Goal: Task Accomplishment & Management: Use online tool/utility

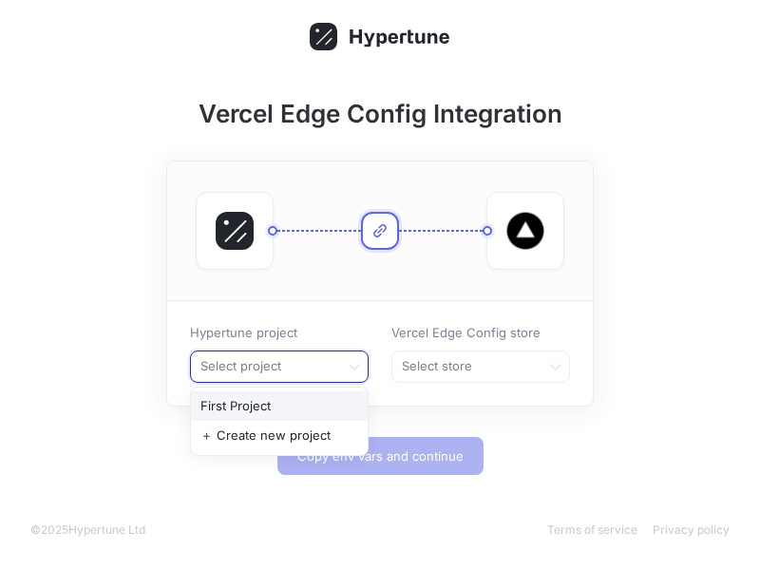
click at [323, 309] on div "Hypertune project First Project, 1 of 2. 2 results available. Use Up and Down t…" at bounding box center [380, 353] width 426 height 105
click at [329, 361] on div at bounding box center [265, 366] width 133 height 23
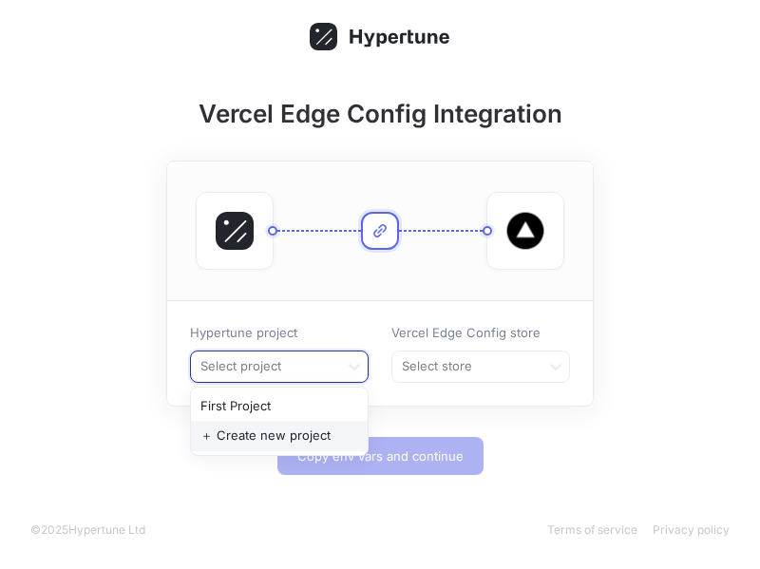
click at [298, 436] on div "＋ Create new project" at bounding box center [279, 436] width 177 height 30
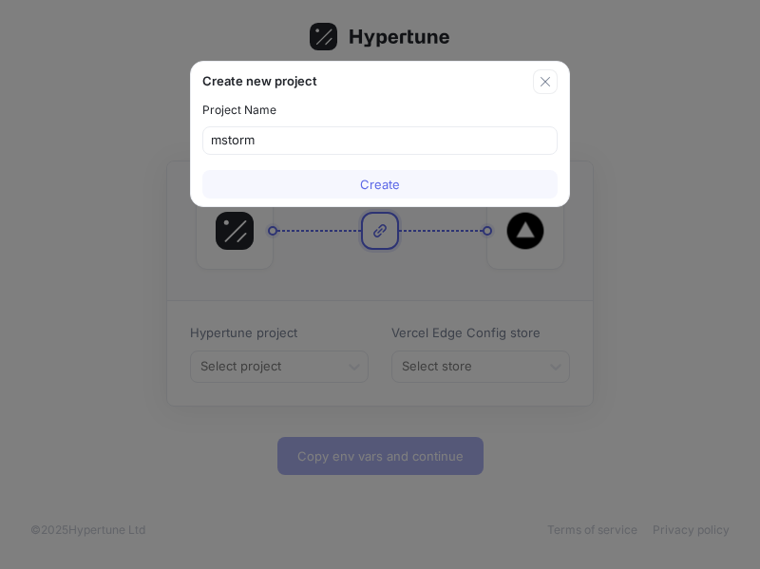
type input "m-storm"
type input "[PERSON_NAME]"
click at [394, 170] on button "Create" at bounding box center [379, 184] width 355 height 29
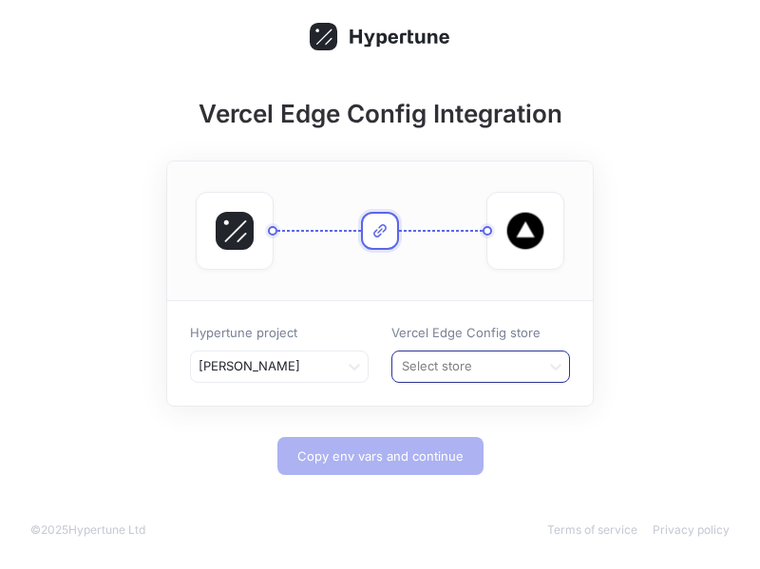
click at [516, 358] on div at bounding box center [466, 366] width 133 height 23
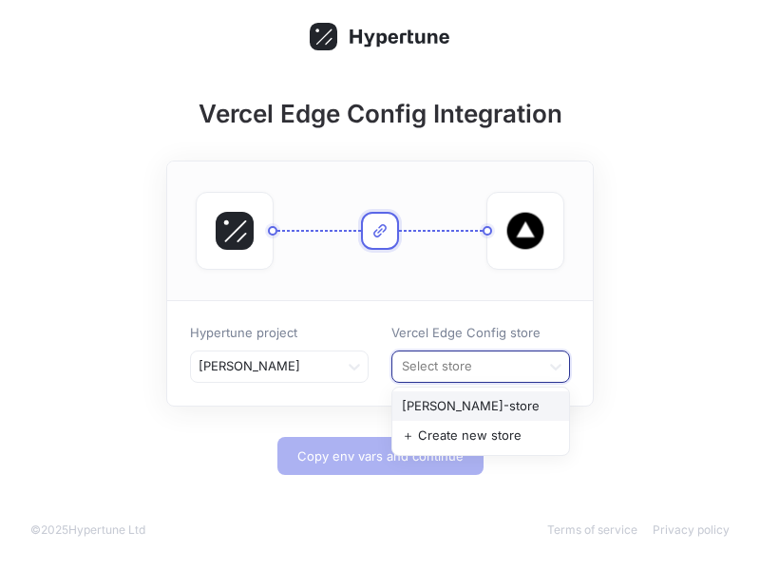
click at [506, 405] on div "alvarado-store" at bounding box center [480, 406] width 177 height 30
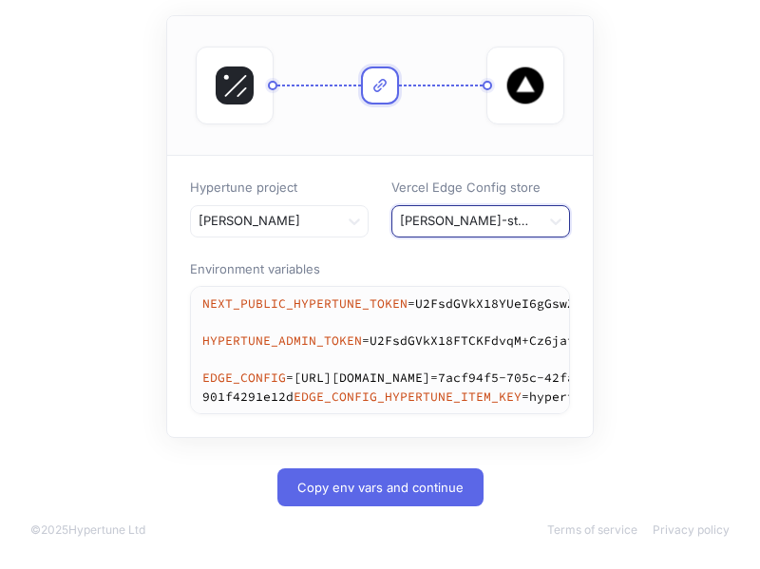
scroll to position [200, 0]
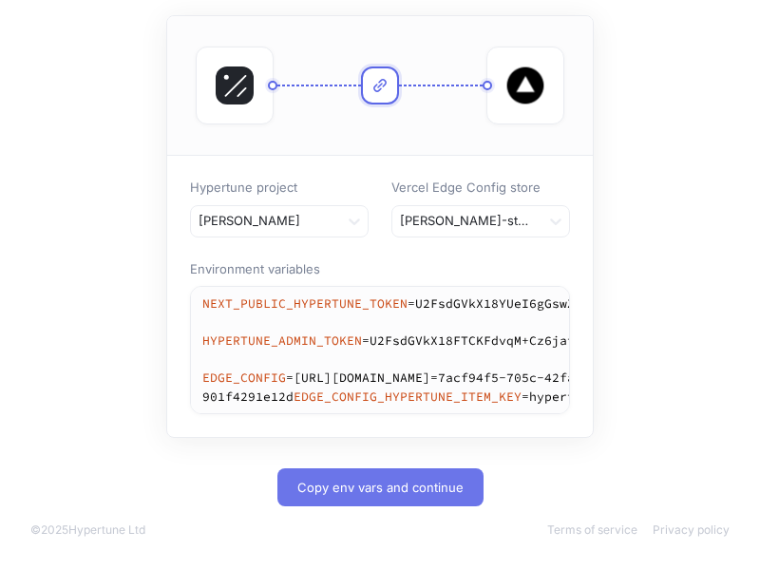
click at [382, 485] on span "Copy env vars and continue" at bounding box center [380, 487] width 166 height 11
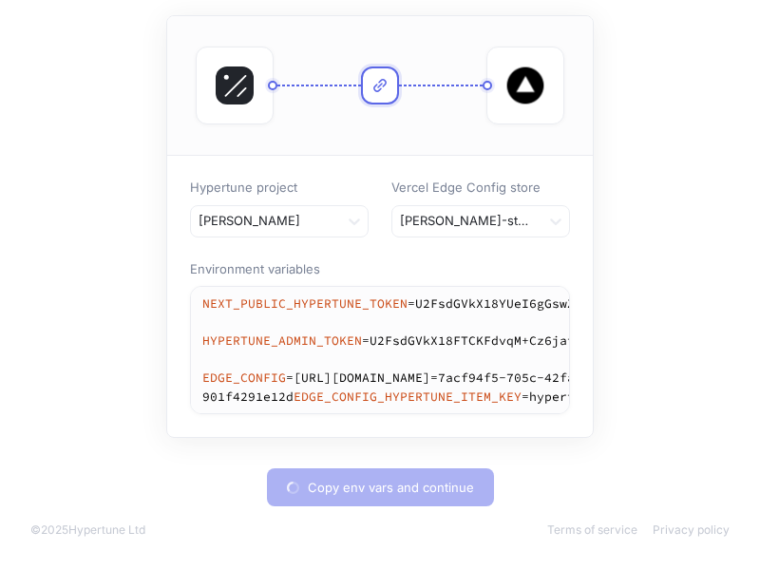
type textarea "NEXT_PUBLIC_HYPERTUNE_TOKEN=U2FsdGVkX18YUeI6gGswZXkgJGA1SY3ic4Rn0jEmiuc= HYPERT…"
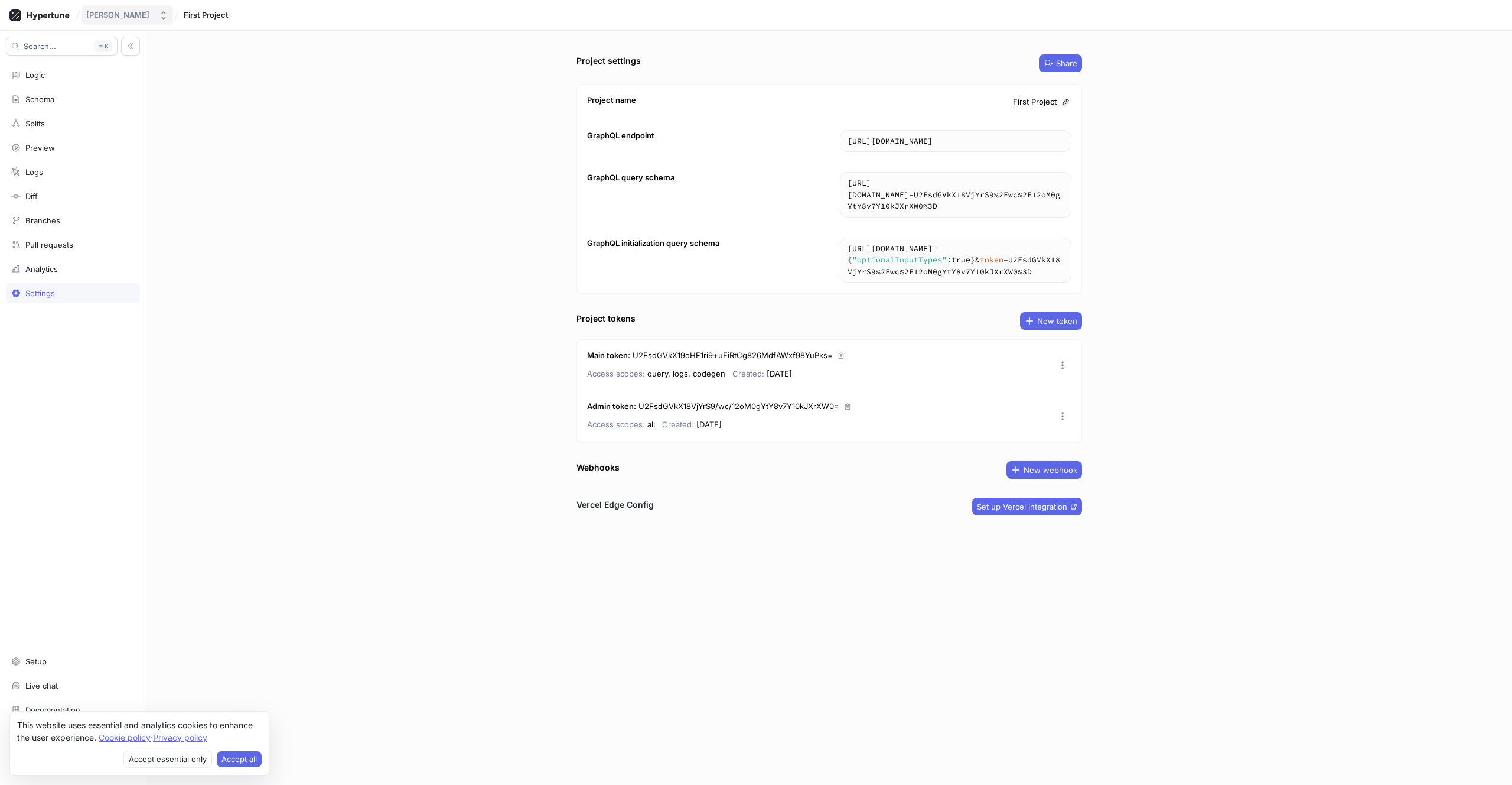
click at [127, 17] on div "[PERSON_NAME]" at bounding box center [118, 15] width 63 height 10
click at [185, 16] on span "First Project" at bounding box center [206, 14] width 45 height 8
click at [152, 12] on button "[PERSON_NAME]" at bounding box center [127, 15] width 91 height 19
click at [42, 13] on icon at bounding box center [39, 15] width 60 height 12
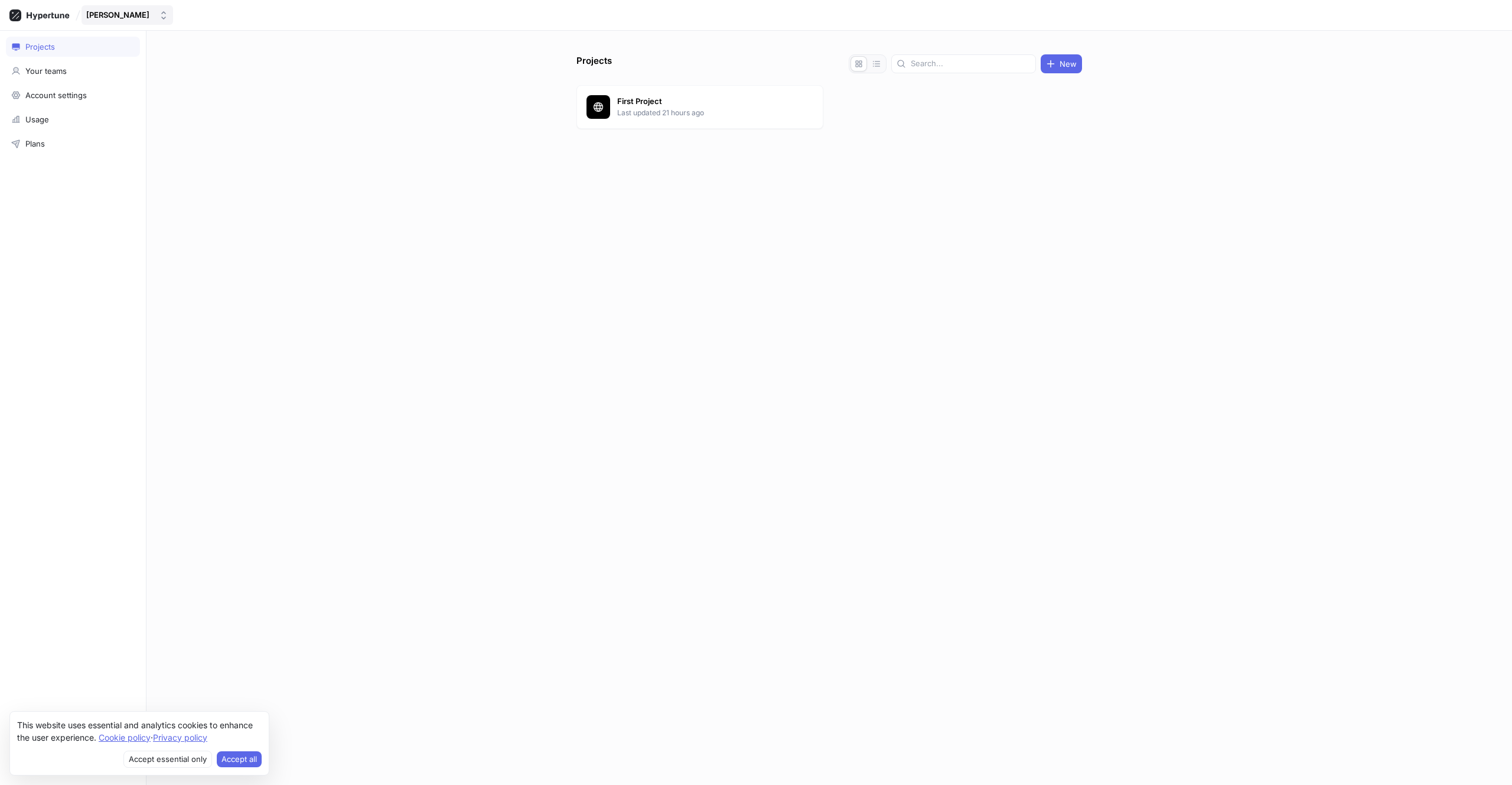
click at [129, 8] on button "Justin Alvarado" at bounding box center [127, 15] width 91 height 19
click at [191, 260] on div "Projects New First Project Last updated 21 hours ago" at bounding box center [829, 407] width 1366 height 754
click at [61, 48] on div "Projects" at bounding box center [73, 46] width 124 height 9
click at [106, 22] on button "Justin Alvarado" at bounding box center [127, 15] width 91 height 19
click at [124, 116] on span "New team" at bounding box center [158, 116] width 109 height 10
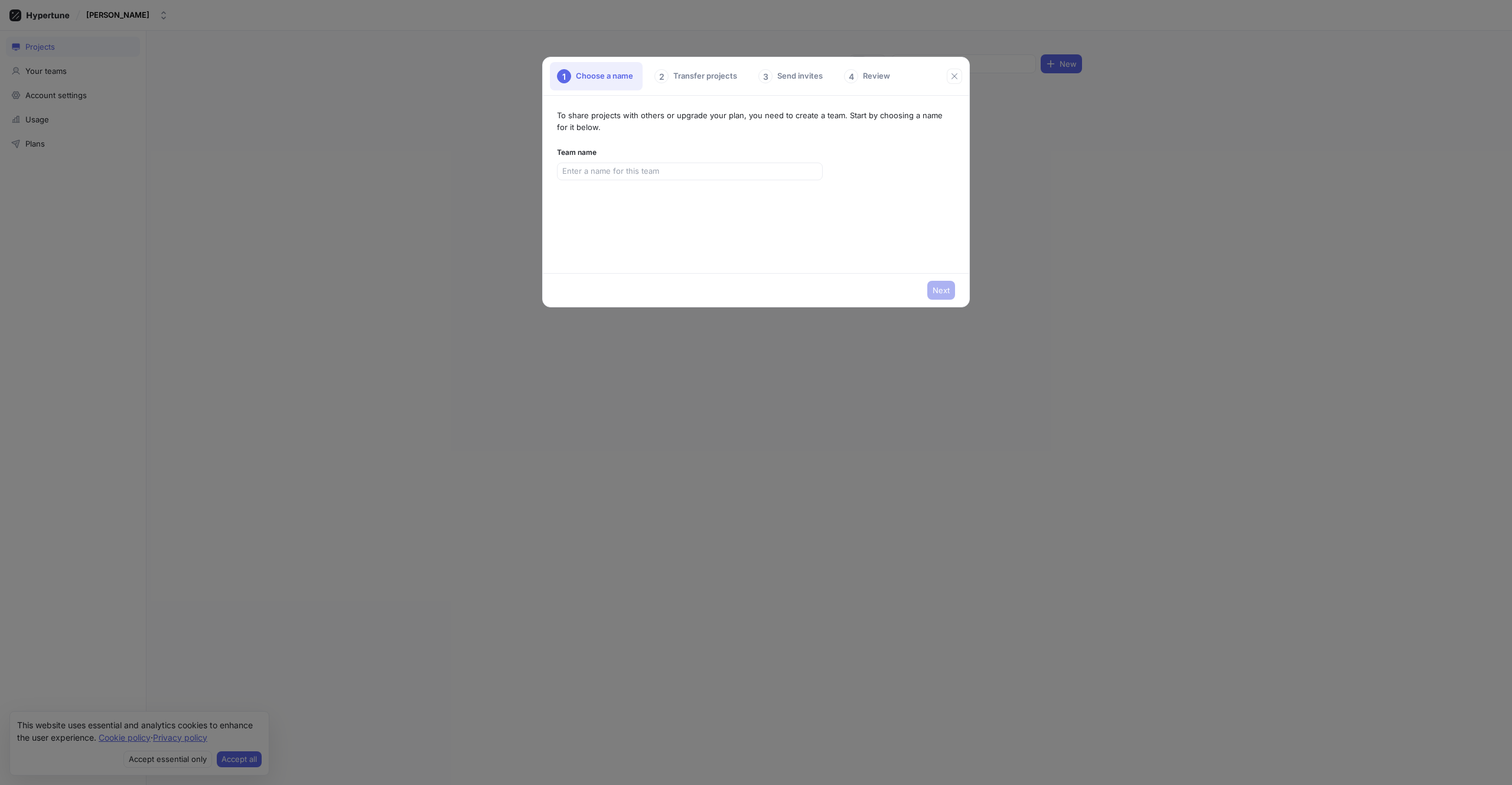
click at [953, 87] on div "1 Choose a name 2 Transfer projects 3 Send invites 4 Review" at bounding box center [756, 77] width 426 height 39
click at [951, 80] on icon "button" at bounding box center [954, 76] width 9 height 9
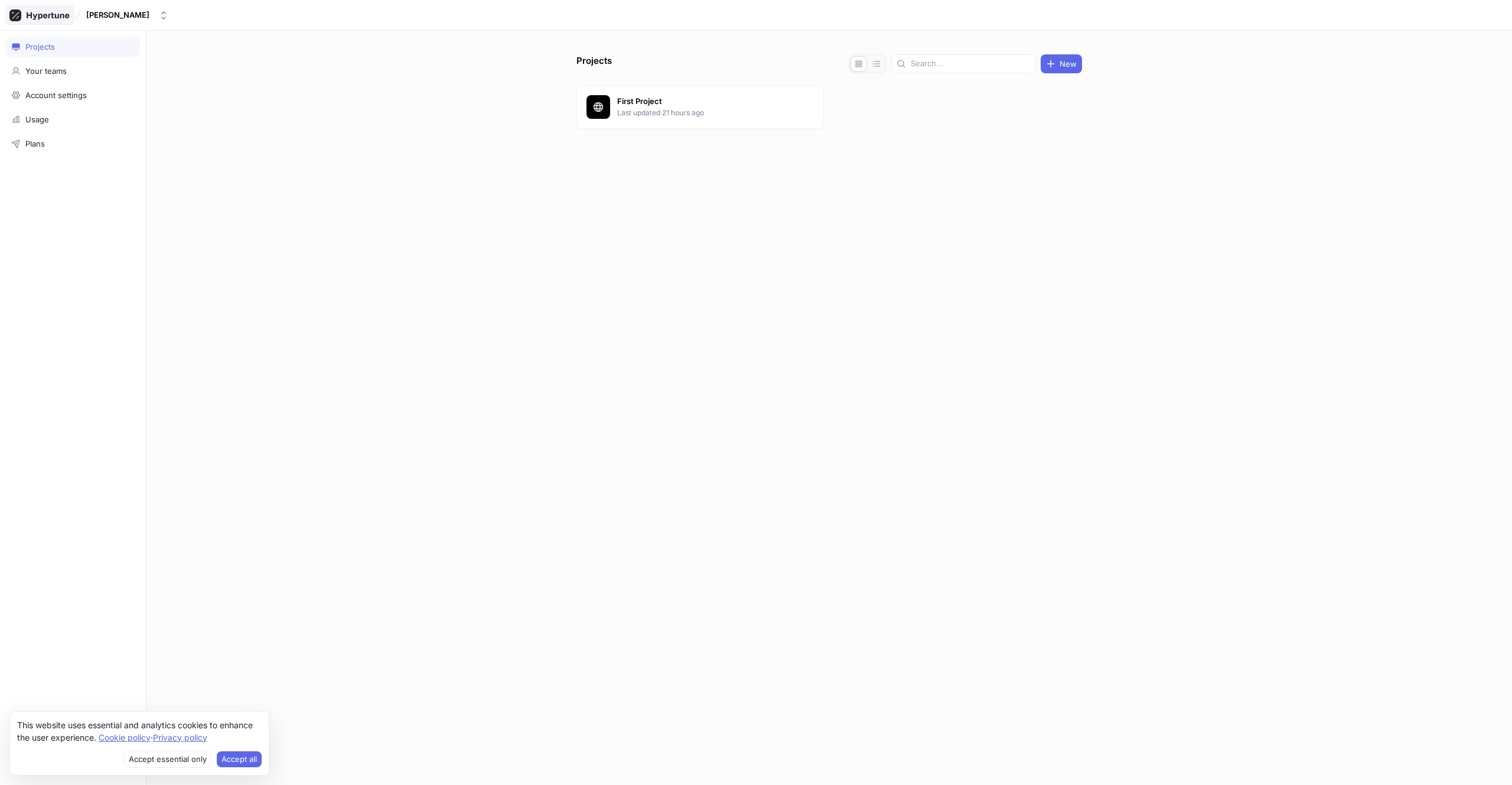
click at [23, 6] on div at bounding box center [40, 15] width 70 height 21
click at [249, 690] on button "Accept all" at bounding box center [239, 759] width 45 height 17
click at [58, 690] on div "Sign out" at bounding box center [73, 769] width 134 height 20
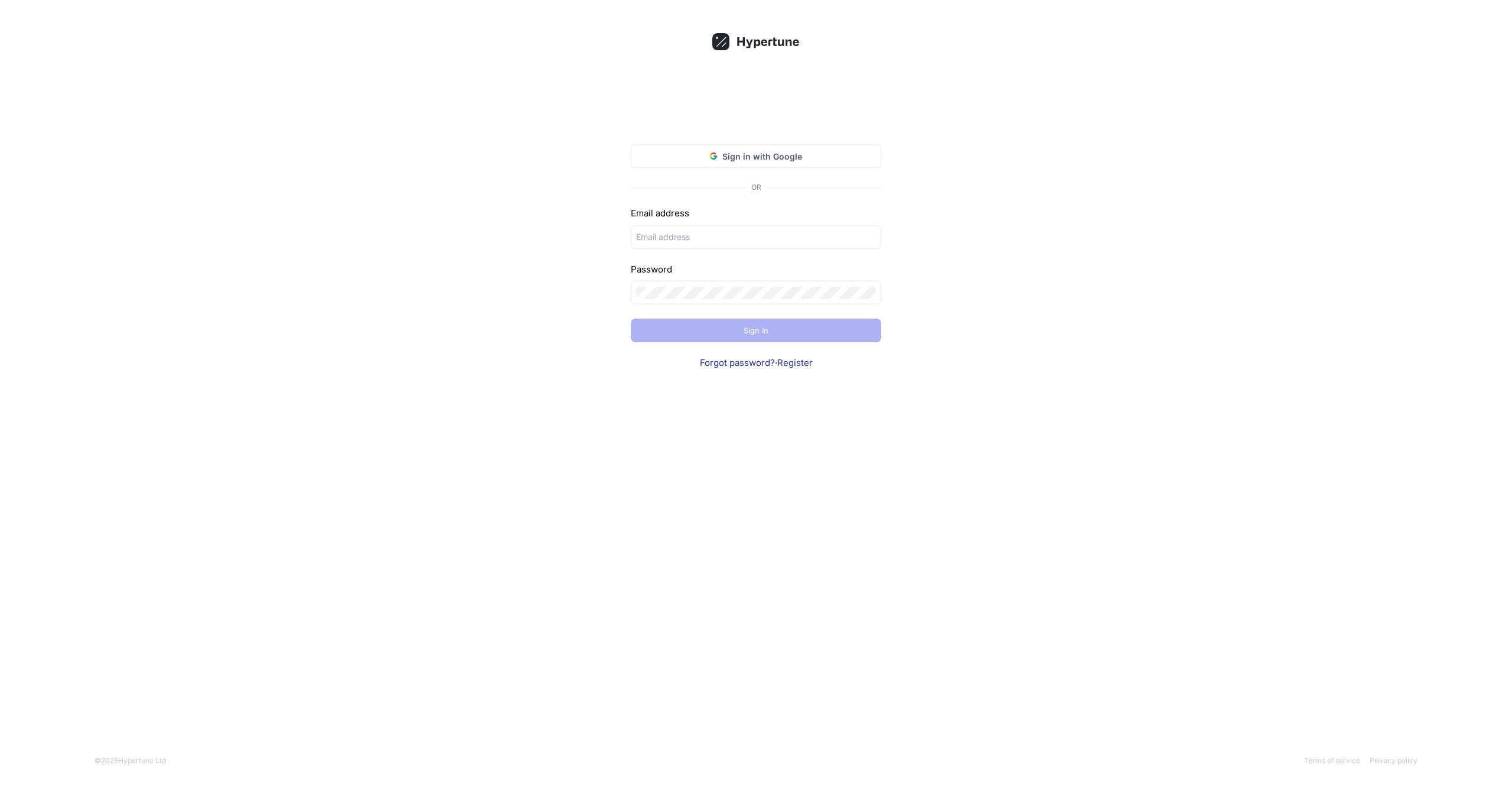
click at [528, 246] on div "Sign in with Google OR Email address Password Sign In Forgot password? · Regist…" at bounding box center [756, 392] width 1512 height 785
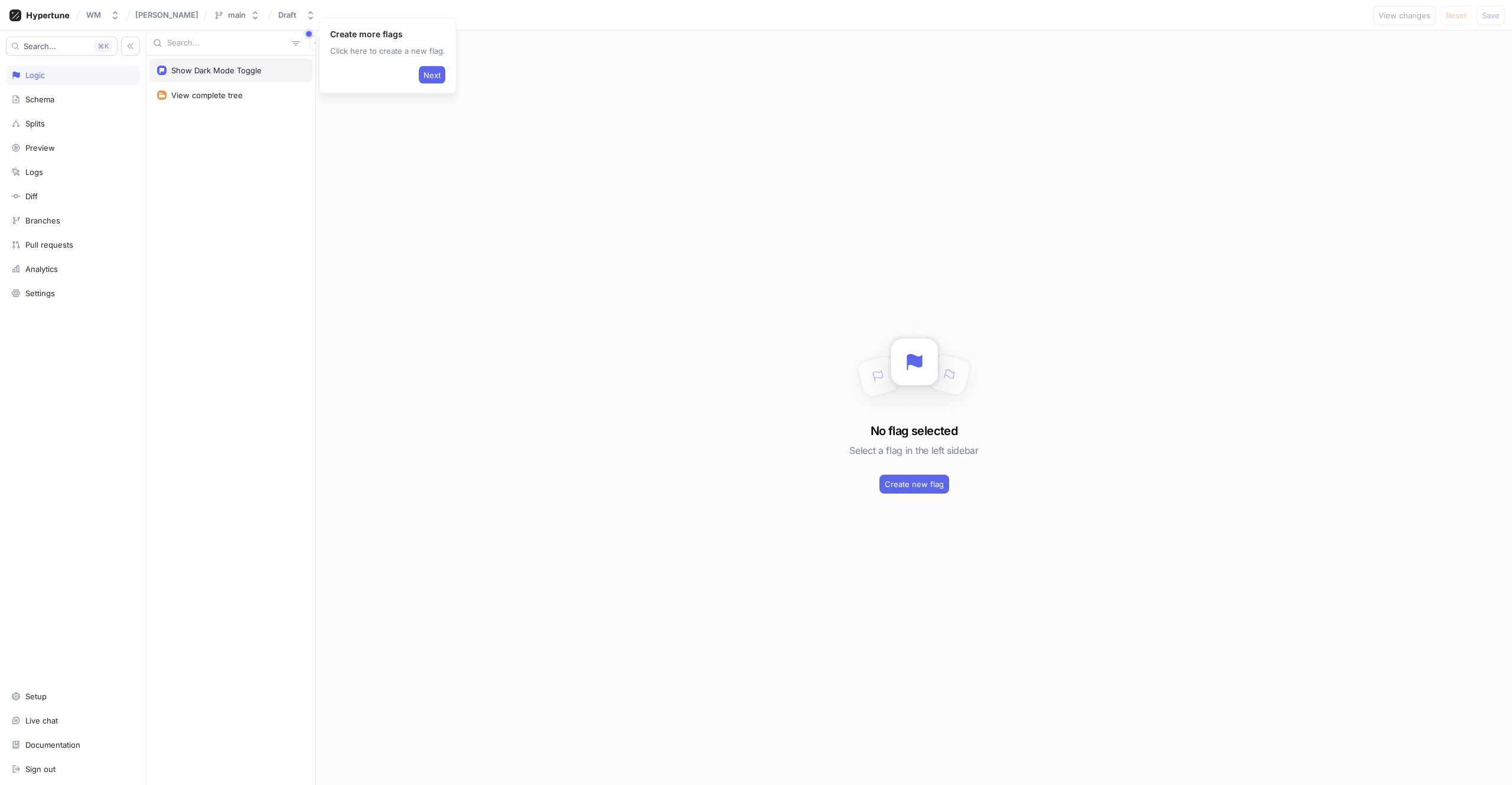
click at [189, 65] on div "Show Dark Mode Toggle" at bounding box center [231, 70] width 163 height 24
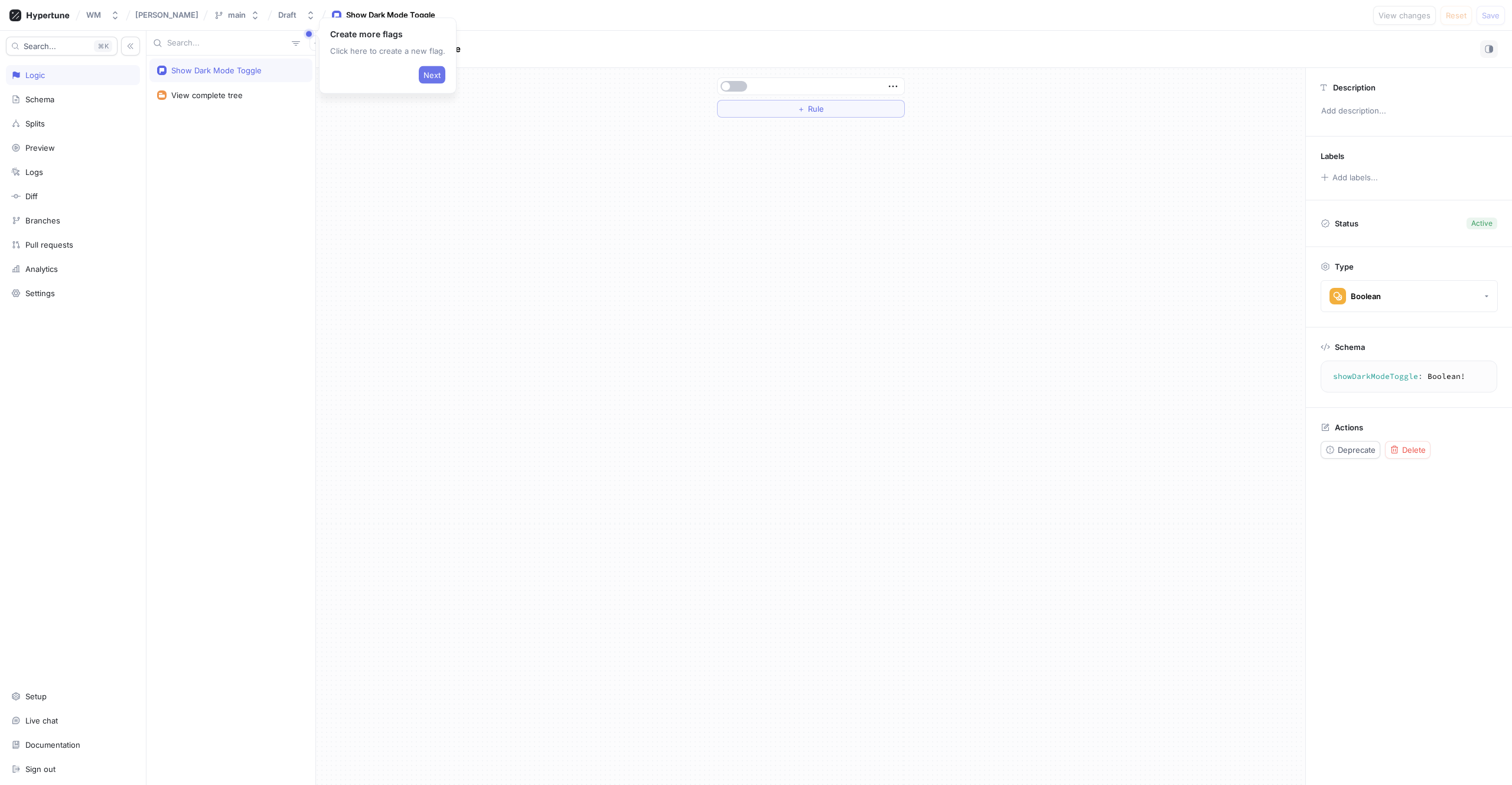
click at [430, 73] on span "Next" at bounding box center [432, 75] width 17 height 7
click at [236, 106] on div "Next" at bounding box center [204, 109] width 131 height 22
click at [248, 109] on span "Next" at bounding box center [257, 111] width 17 height 7
click at [1209, 104] on span "Finish" at bounding box center [1467, 105] width 22 height 7
click at [899, 86] on icon "button" at bounding box center [893, 86] width 13 height 13
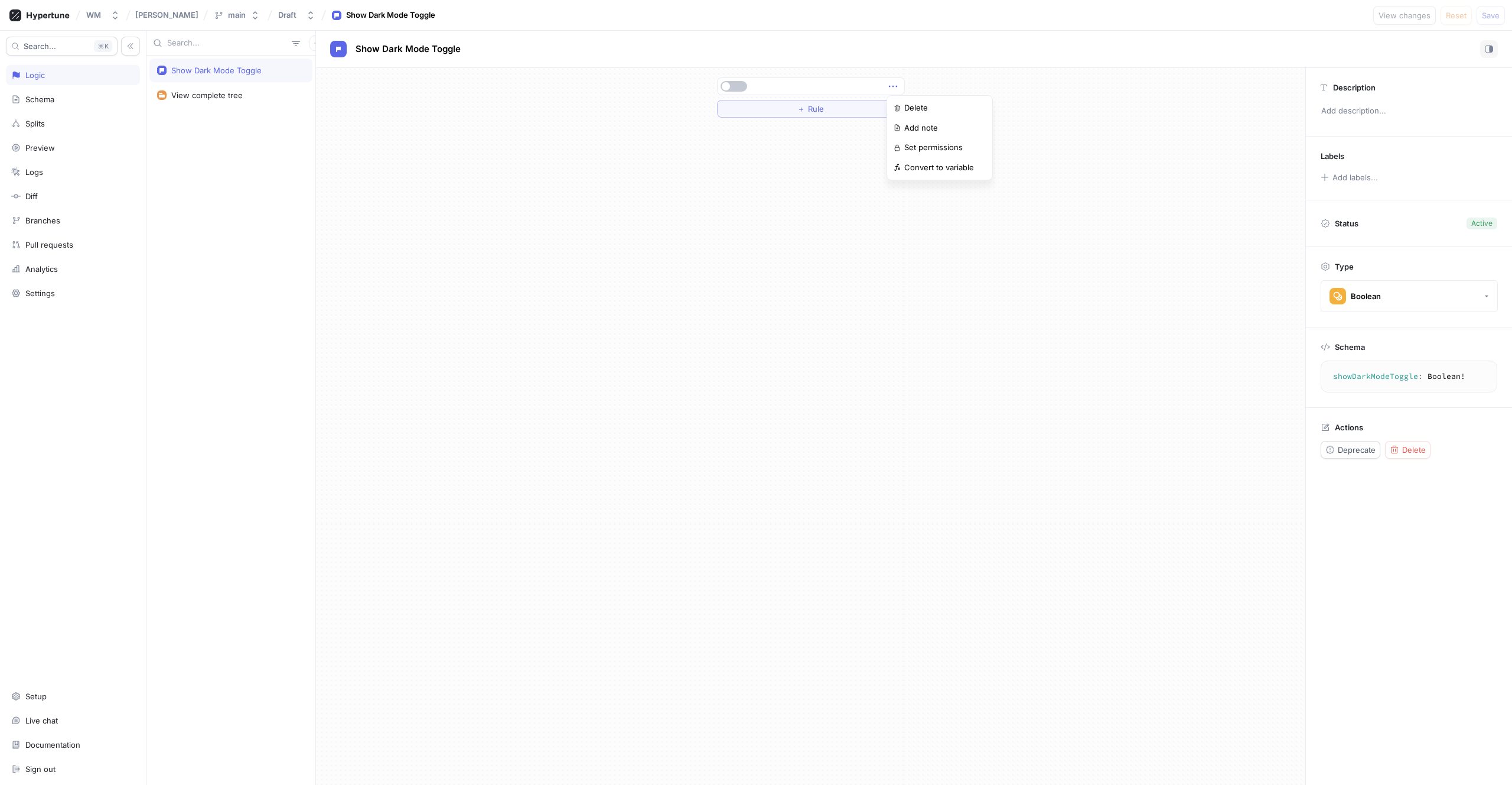
click at [898, 86] on icon "button" at bounding box center [893, 86] width 13 height 13
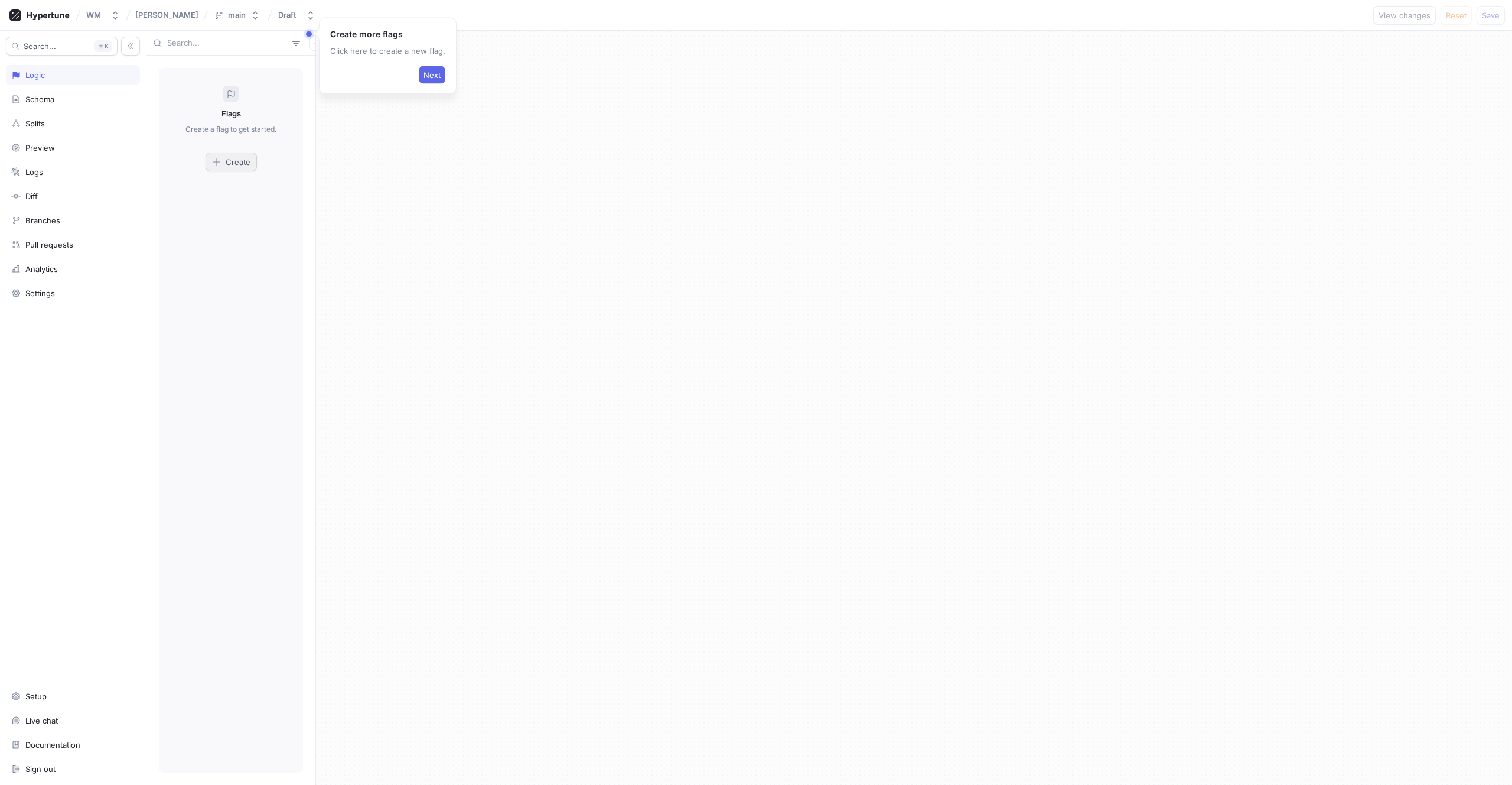
click at [241, 159] on span "Create" at bounding box center [238, 162] width 25 height 7
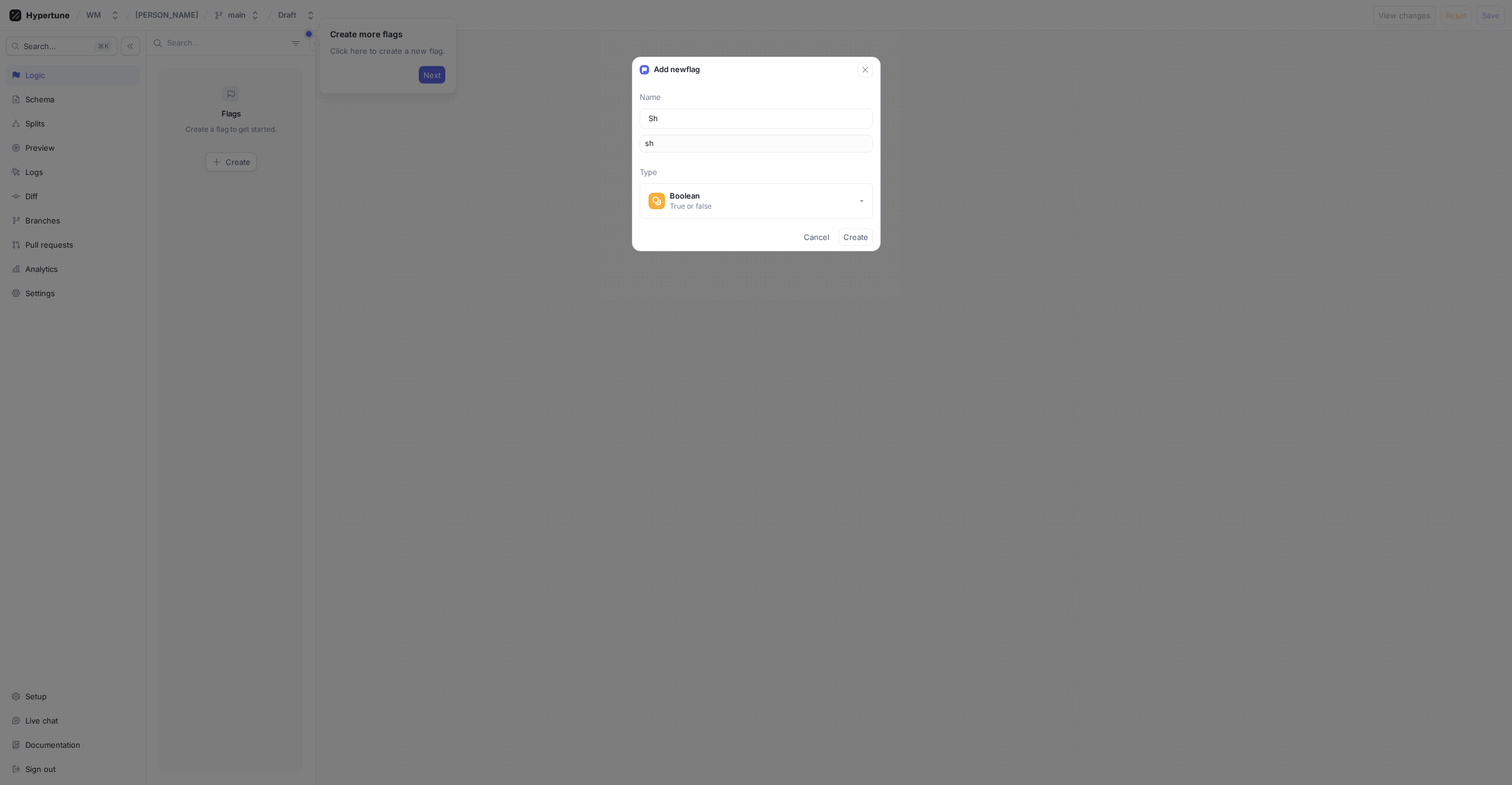
type input "Sho"
type input "sho"
type input "Show"
type input "show"
type input "Show D"
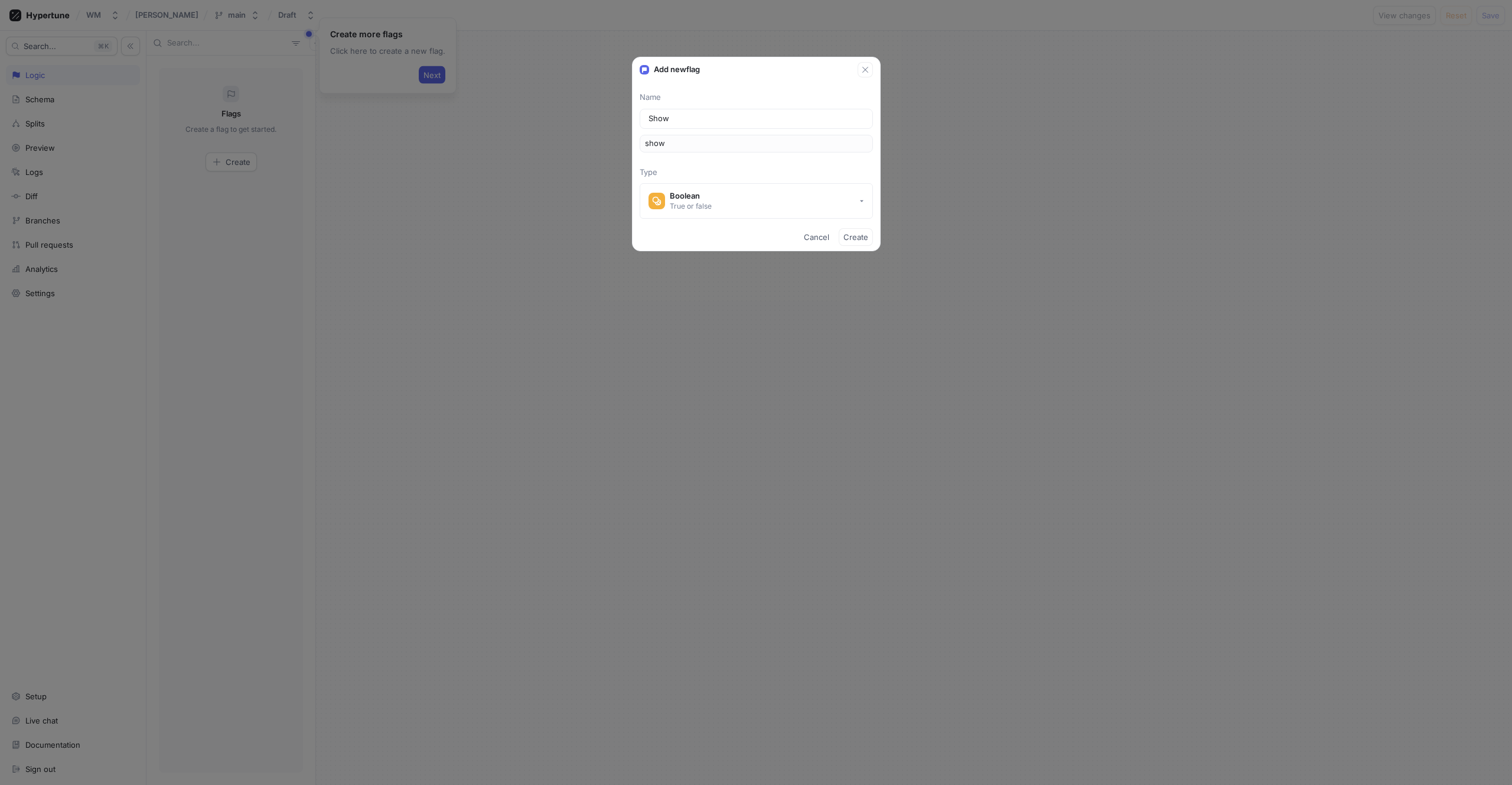
type input "showD"
type input "Show Da"
type input "showDa"
type input "Show Dar"
type input "showDar"
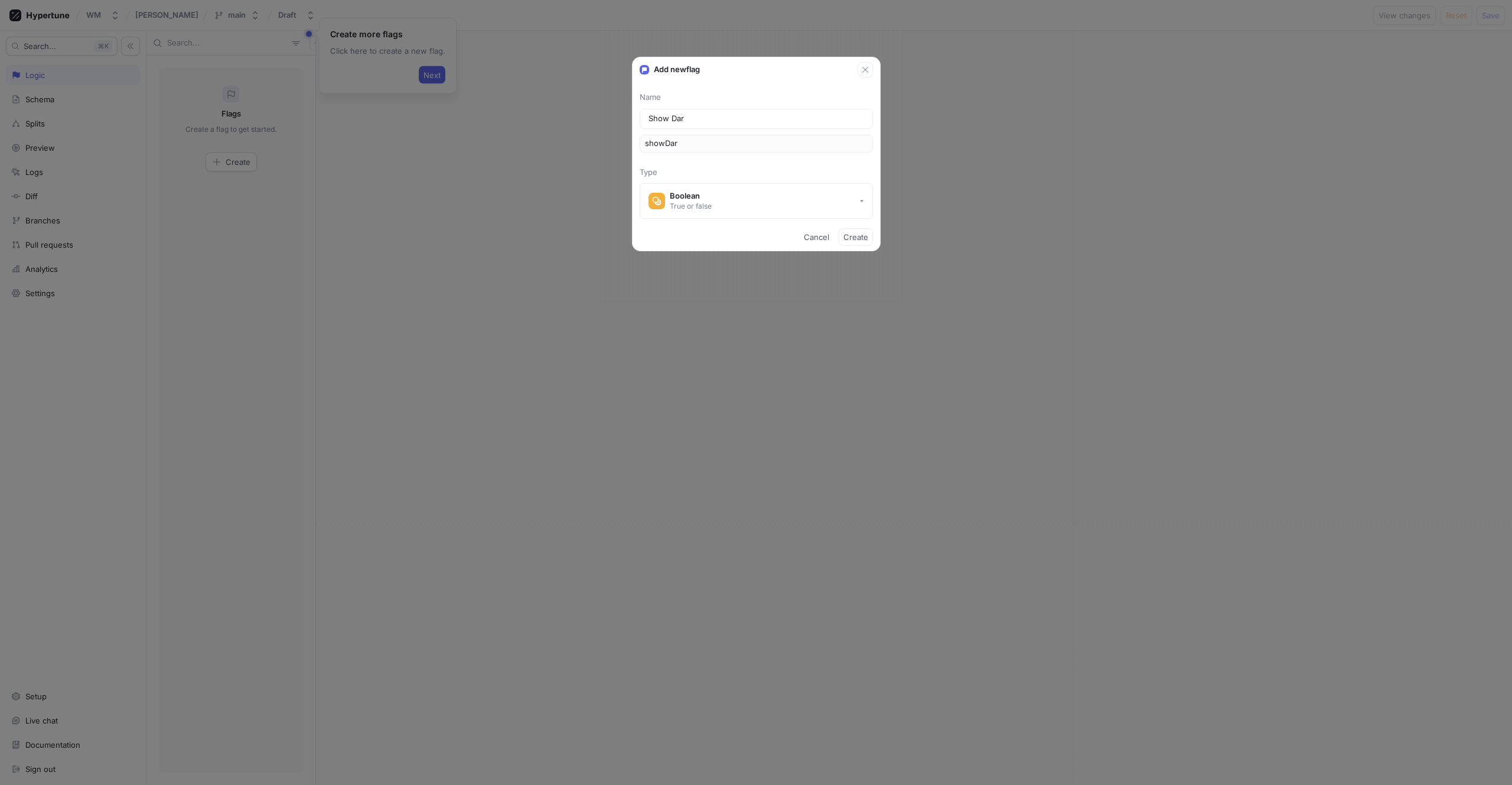
type input "Show Dark"
type input "showDark"
type input "Show Dark M"
type input "showDarkM"
type input "Show Dark Mo"
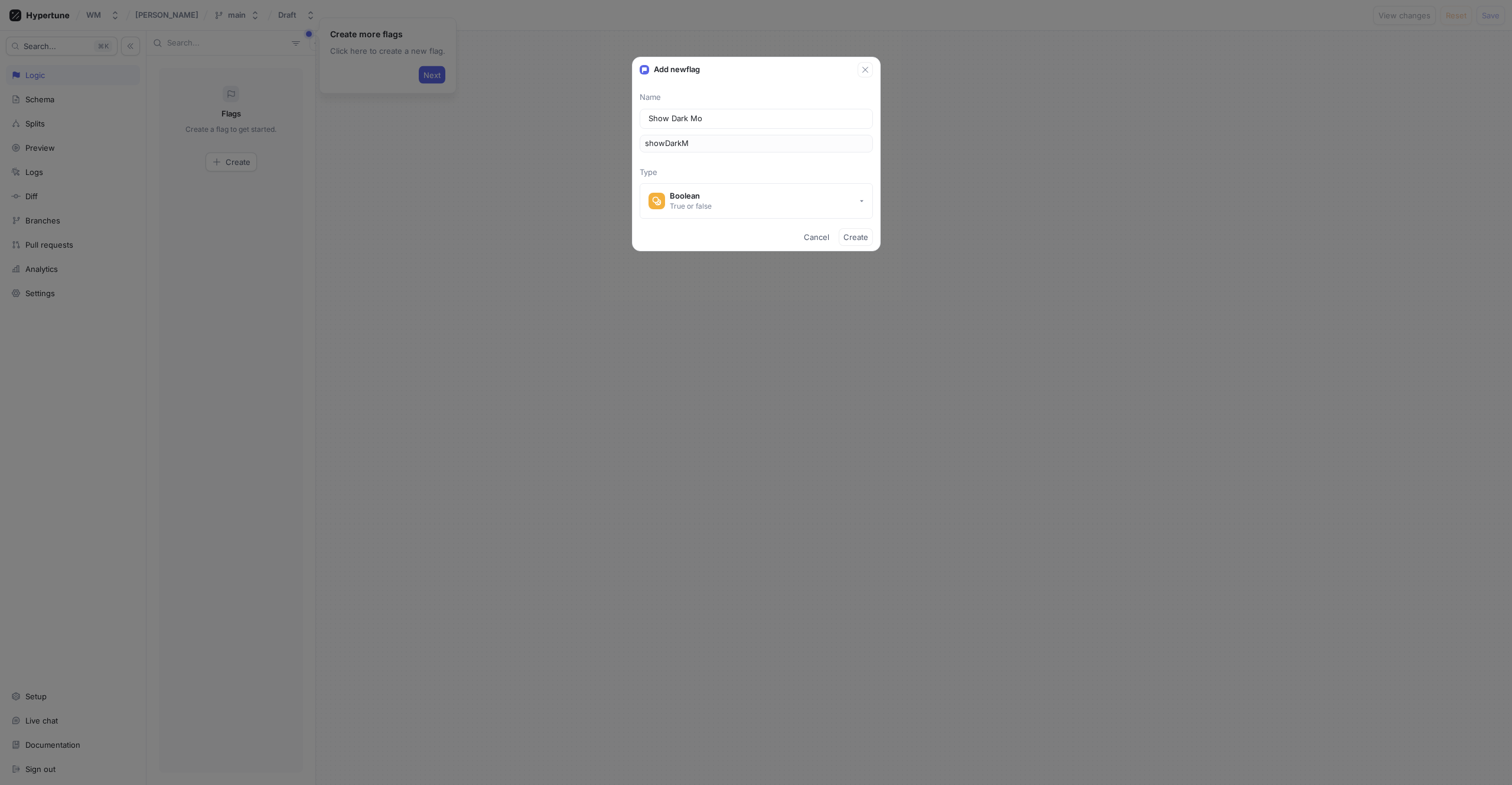
type input "showDarkMo"
type input "Show Dark Mod"
type input "showDarkMod"
type input "Show Dark Mode"
type input "showDarkMode"
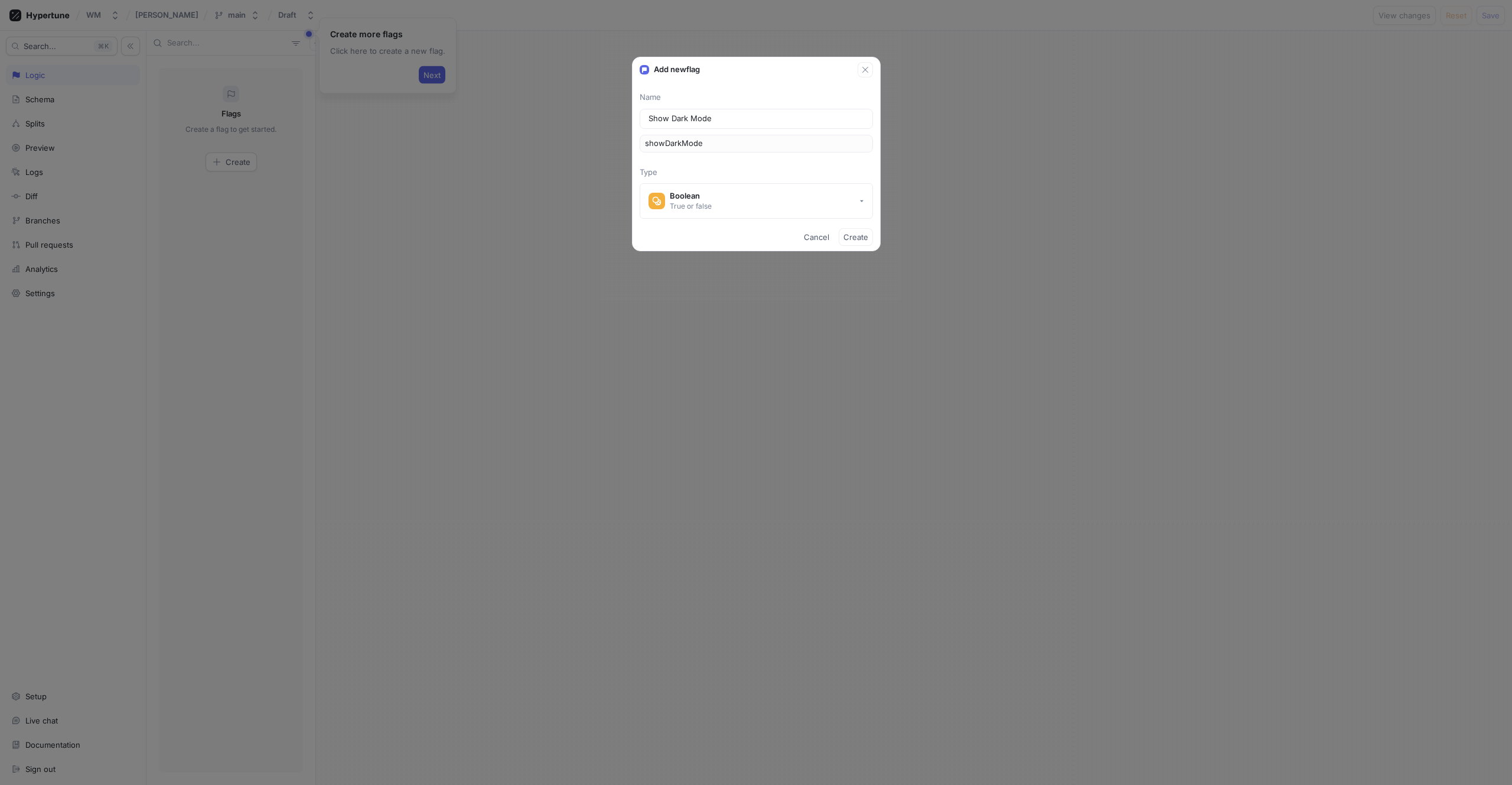
type input "Show Dark Mode T"
type input "showDarkModeT"
type input "Show Dark Mode To"
type input "showDarkModeTo"
type input "Show Dark Mode Tog"
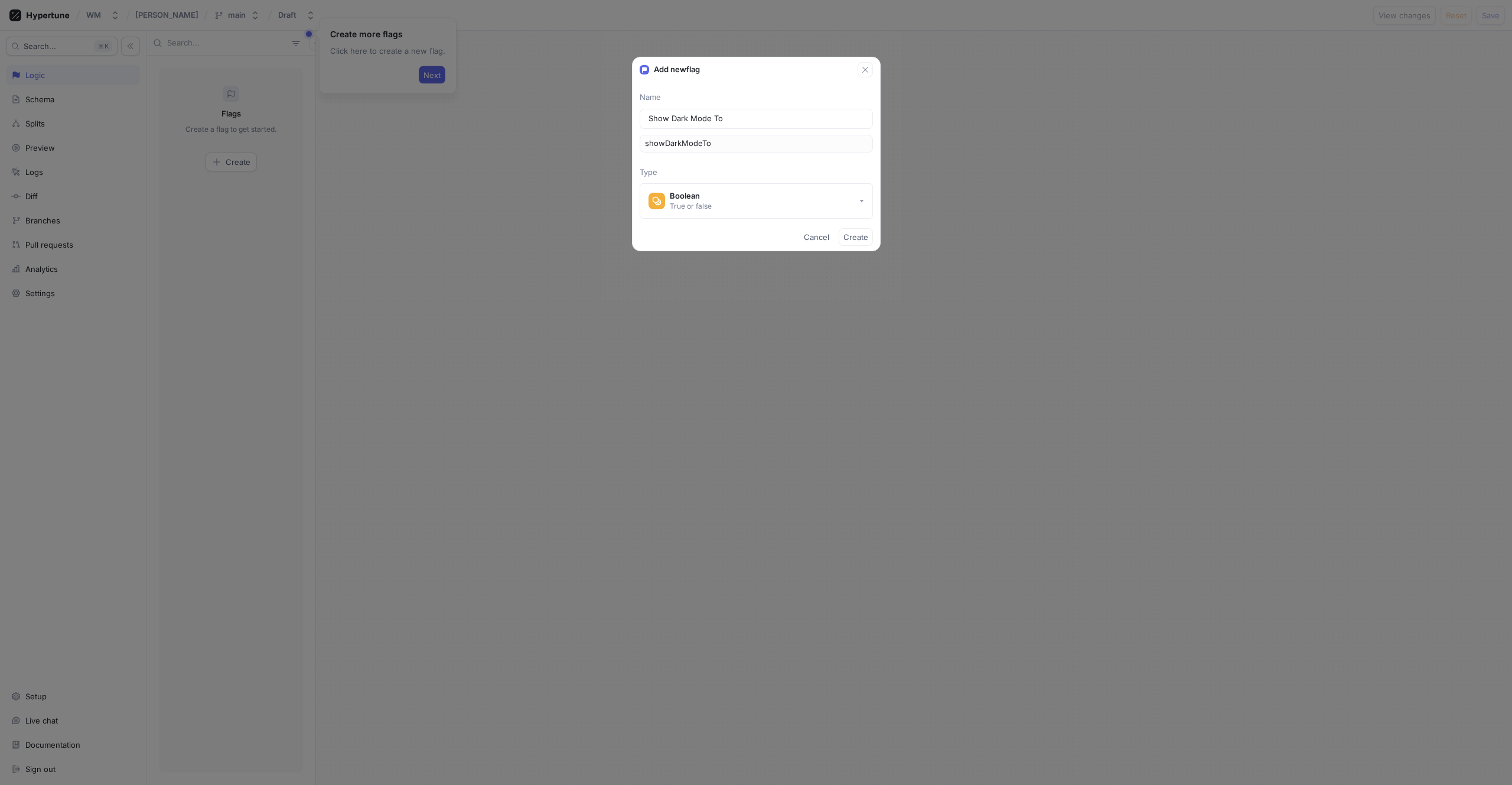
type input "showDarkModeTog"
type input "Show Dark Mode Togg"
type input "showDarkModeTogg"
type input "Show Dark Mode Toggl"
type input "showDarkModeToggl"
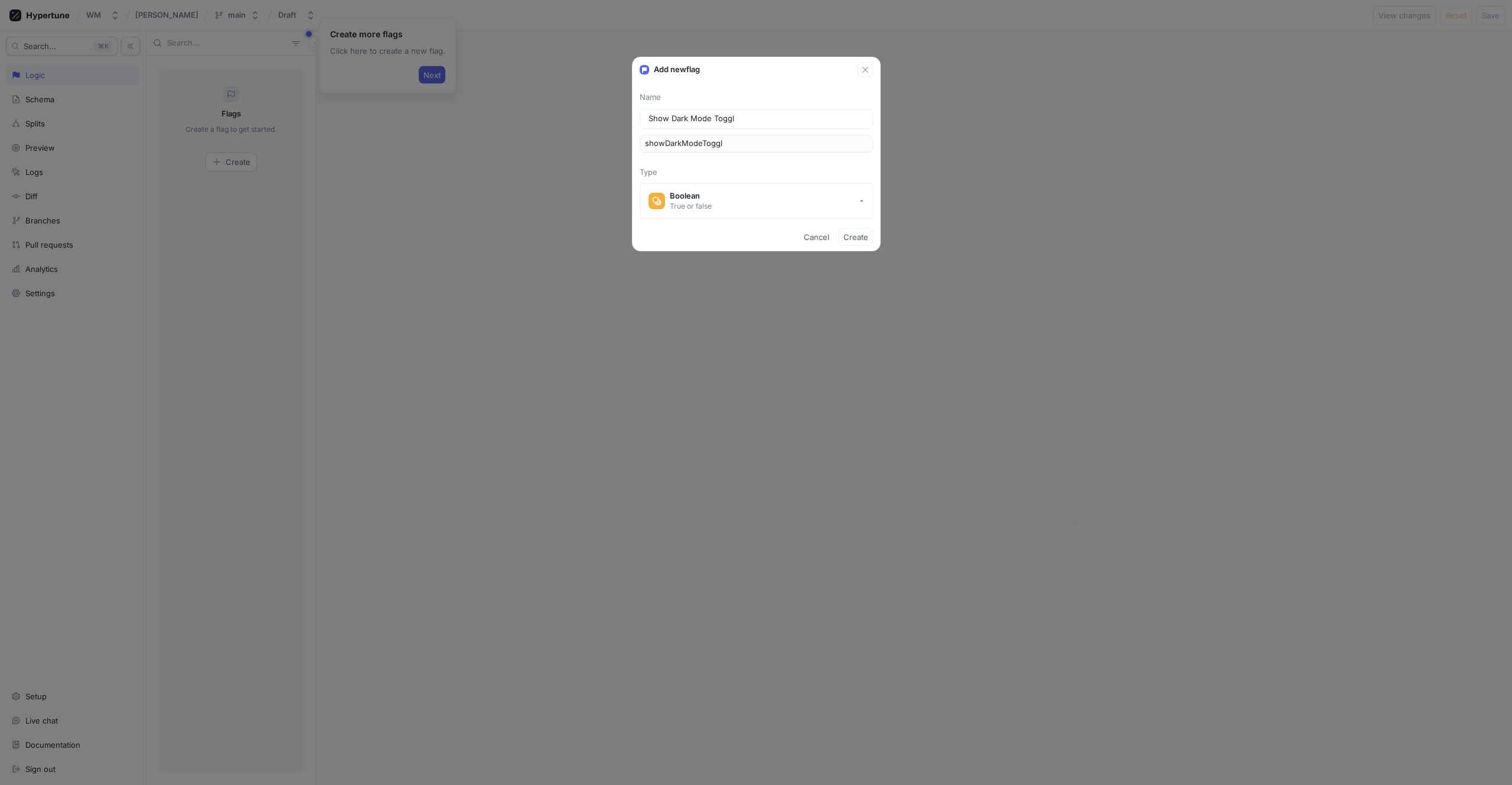
type input "Show Dark Mode Toggle"
type input "showDarkModeToggle"
type input "Show Dark Mode Toggle"
click at [865, 236] on span "Create" at bounding box center [856, 236] width 25 height 7
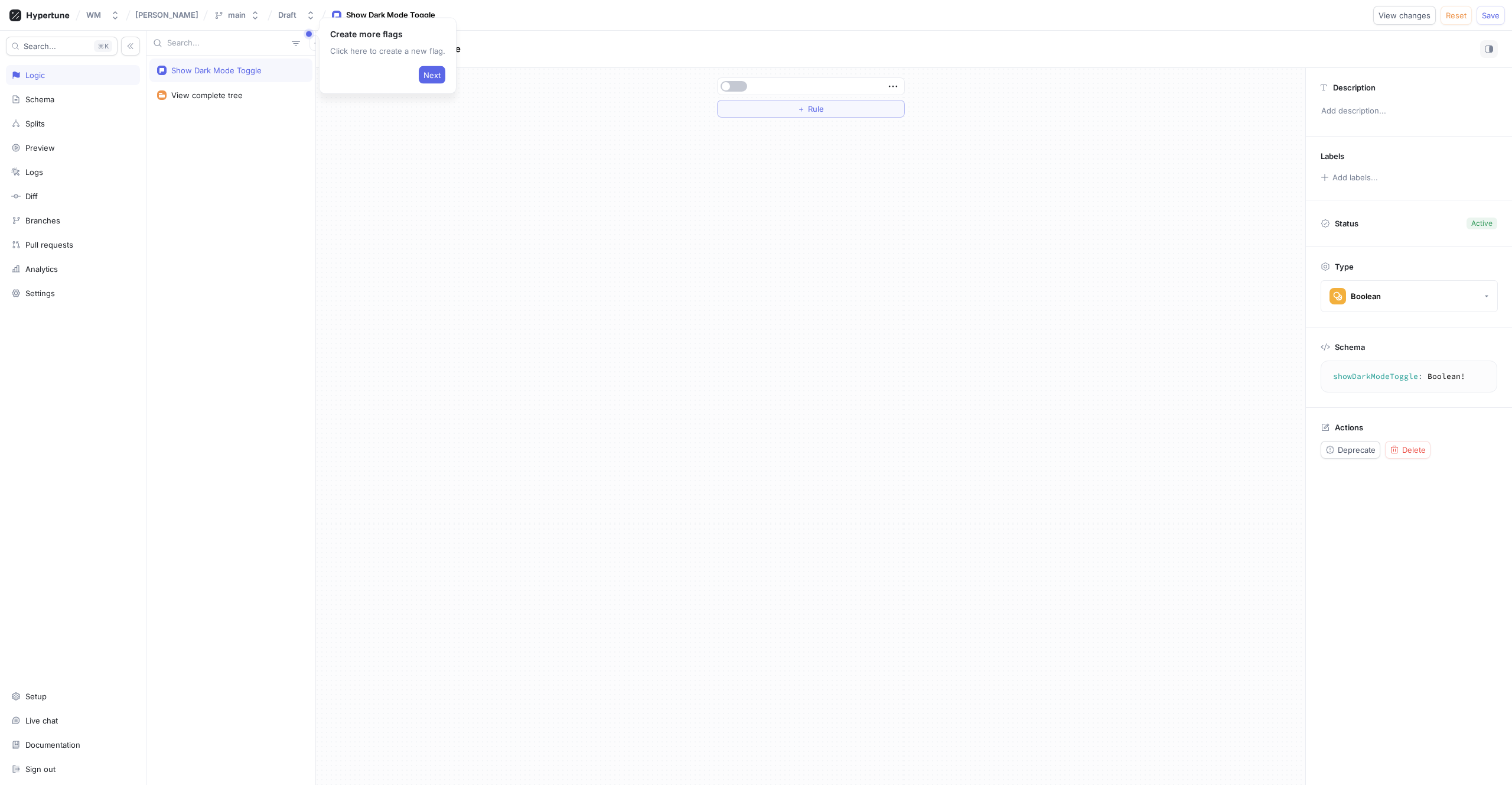
click at [288, 132] on div "Show Dark Mode Toggle View complete tree" at bounding box center [231, 420] width 169 height 729
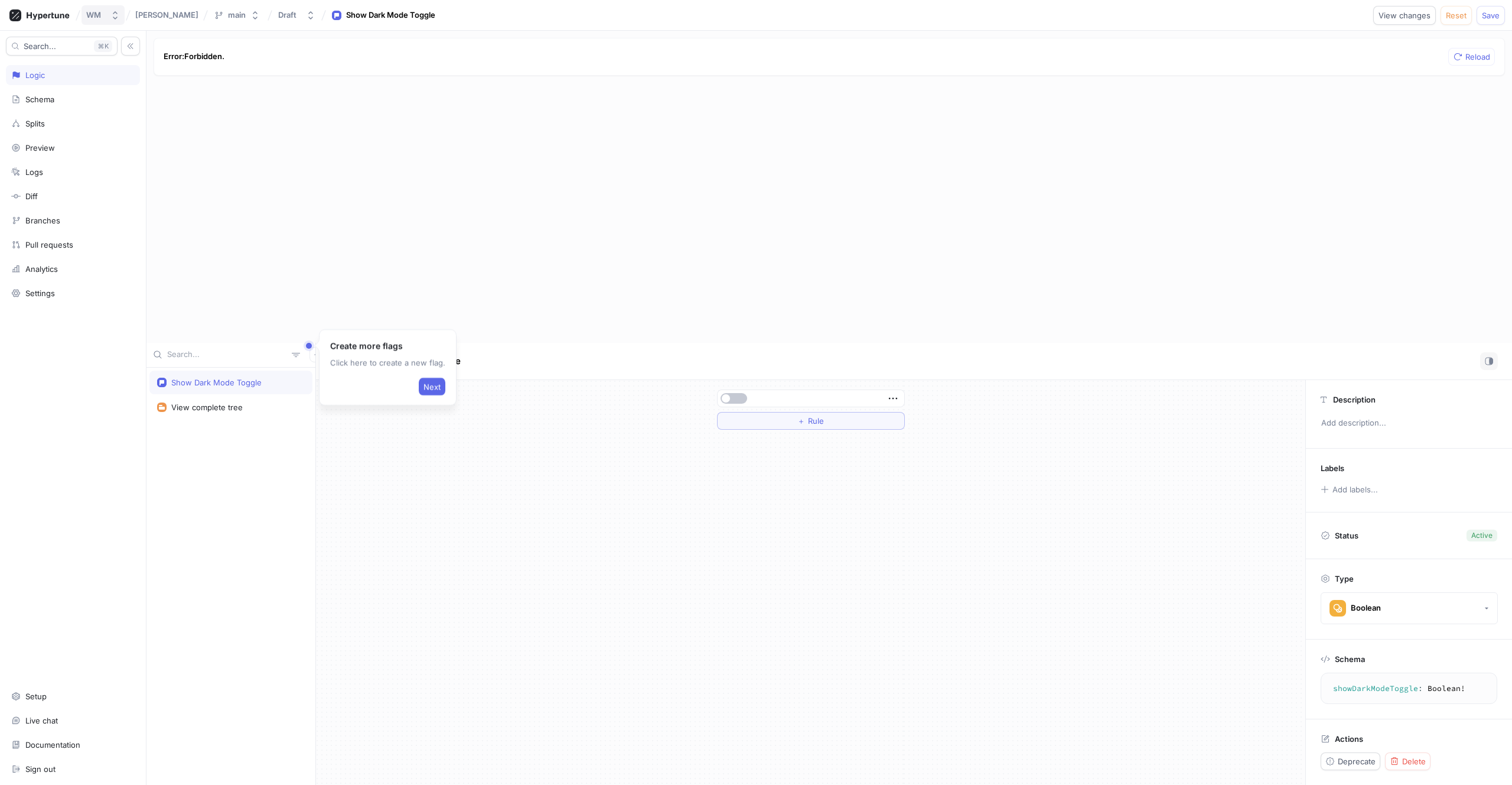
click at [105, 15] on div "WM" at bounding box center [96, 15] width 19 height 10
click at [106, 14] on button "WM" at bounding box center [103, 15] width 43 height 19
click at [254, 387] on div "Show Dark Mode Toggle" at bounding box center [231, 383] width 163 height 24
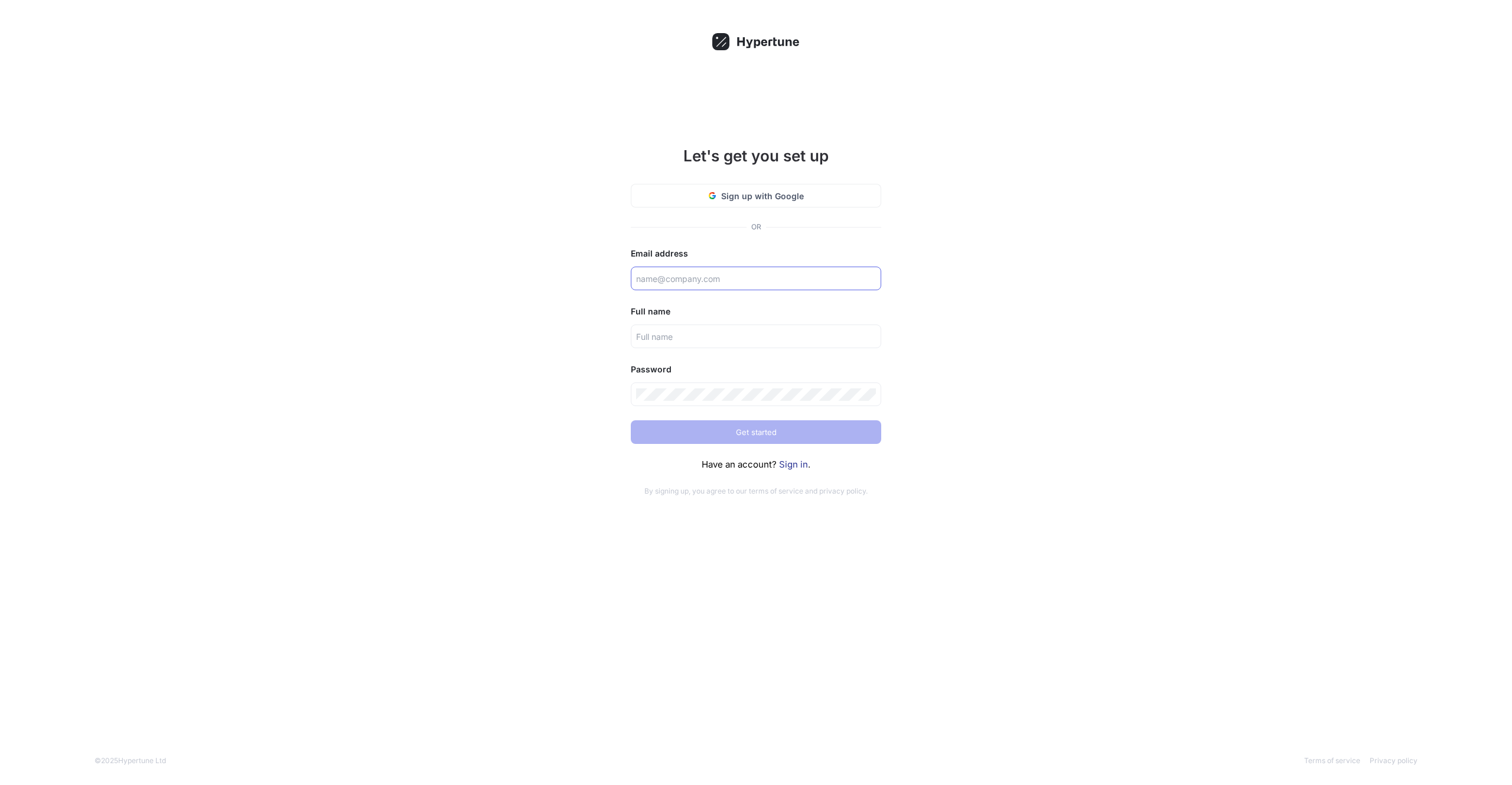
click at [693, 277] on input "text" at bounding box center [756, 279] width 240 height 12
click at [662, 281] on input "text" at bounding box center [756, 279] width 240 height 12
click at [786, 461] on link "Sign in" at bounding box center [793, 464] width 29 height 11
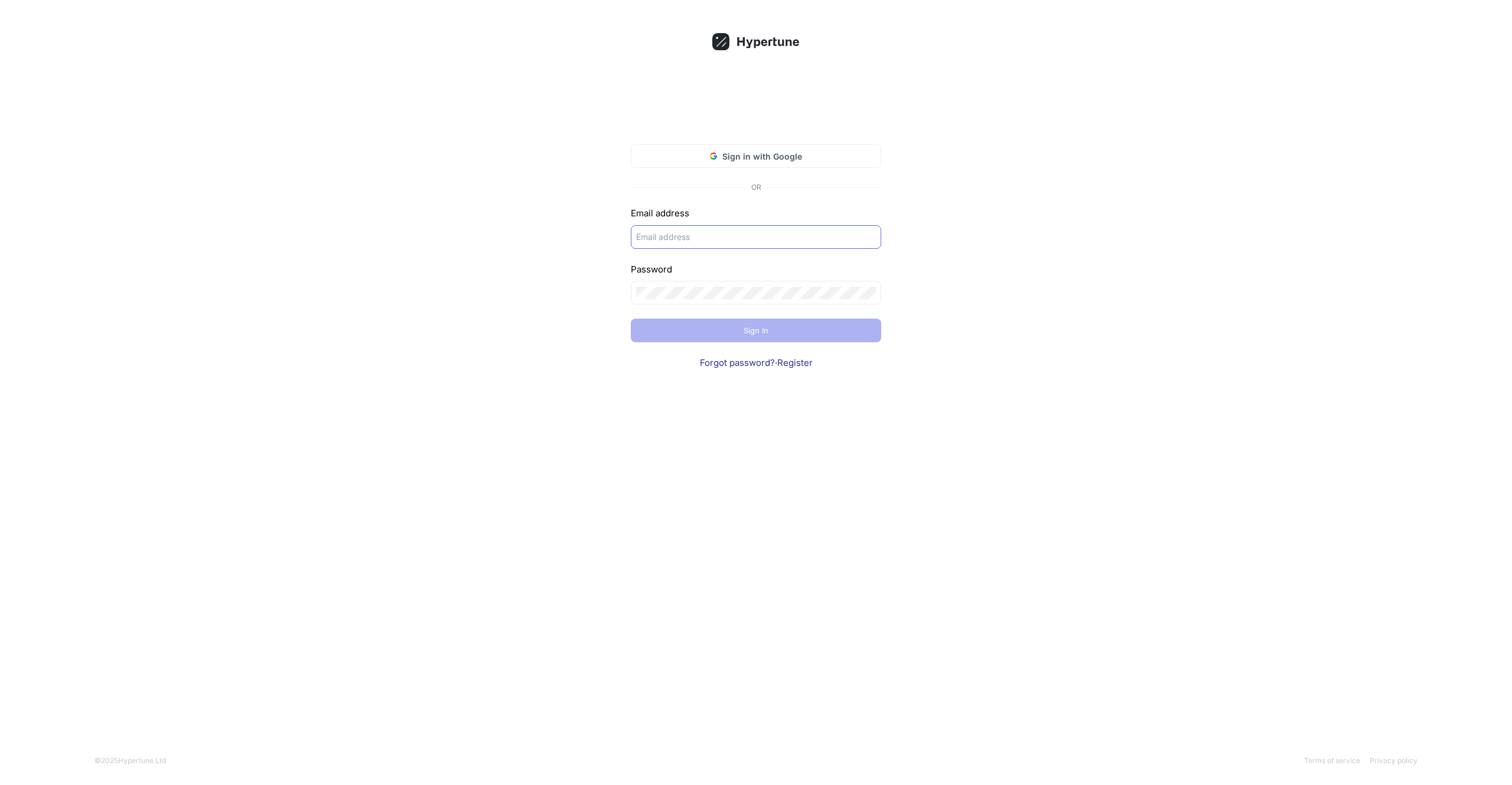
click at [684, 240] on input "text" at bounding box center [756, 237] width 240 height 12
click at [676, 237] on input "justin alvarado" at bounding box center [756, 237] width 240 height 12
click at [676, 237] on input "justin alvarado" at bounding box center [756, 237] width 240 height 12
type input "jalvara8@wm.com"
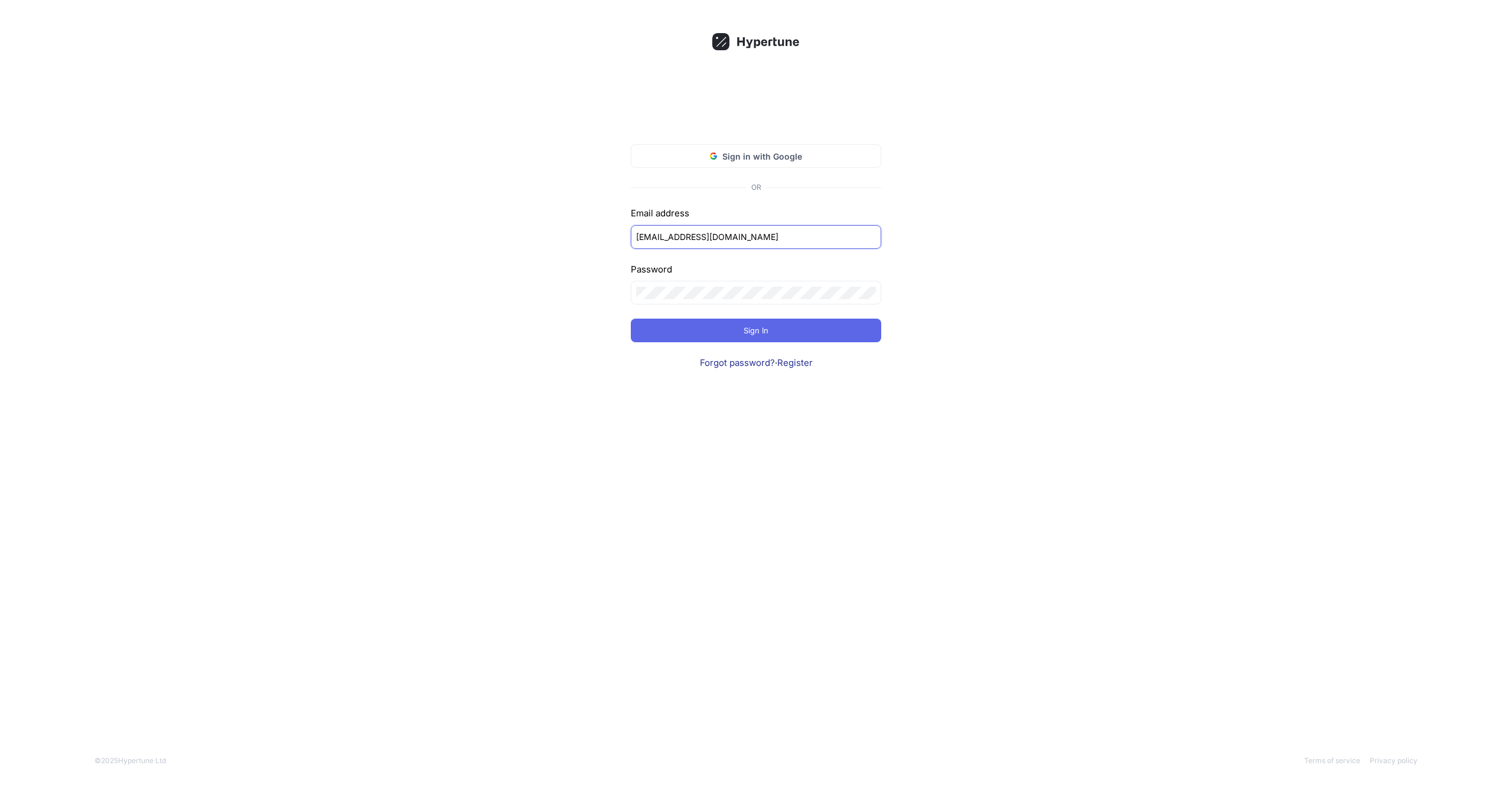
click input "submit" at bounding box center [0, 0] width 0 height 0
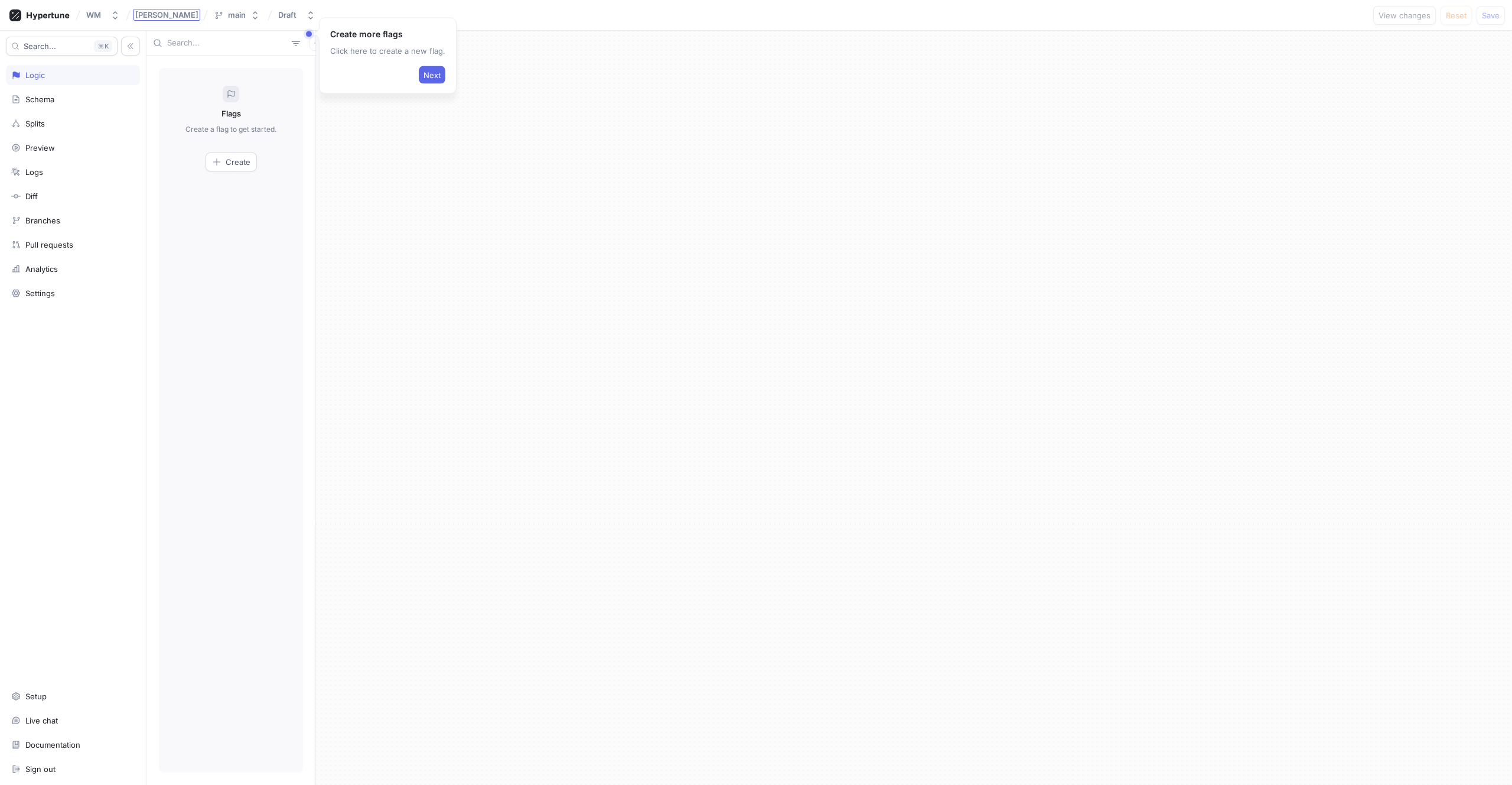
click at [176, 14] on span "alvarado-storm" at bounding box center [167, 14] width 63 height 8
click at [70, 77] on div "Logic" at bounding box center [73, 75] width 124 height 9
click at [226, 195] on div "Flags Create a flag to get started. Create" at bounding box center [231, 420] width 144 height 705
click at [423, 78] on span "Next" at bounding box center [432, 75] width 17 height 7
click at [252, 114] on span "Next" at bounding box center [257, 111] width 17 height 7
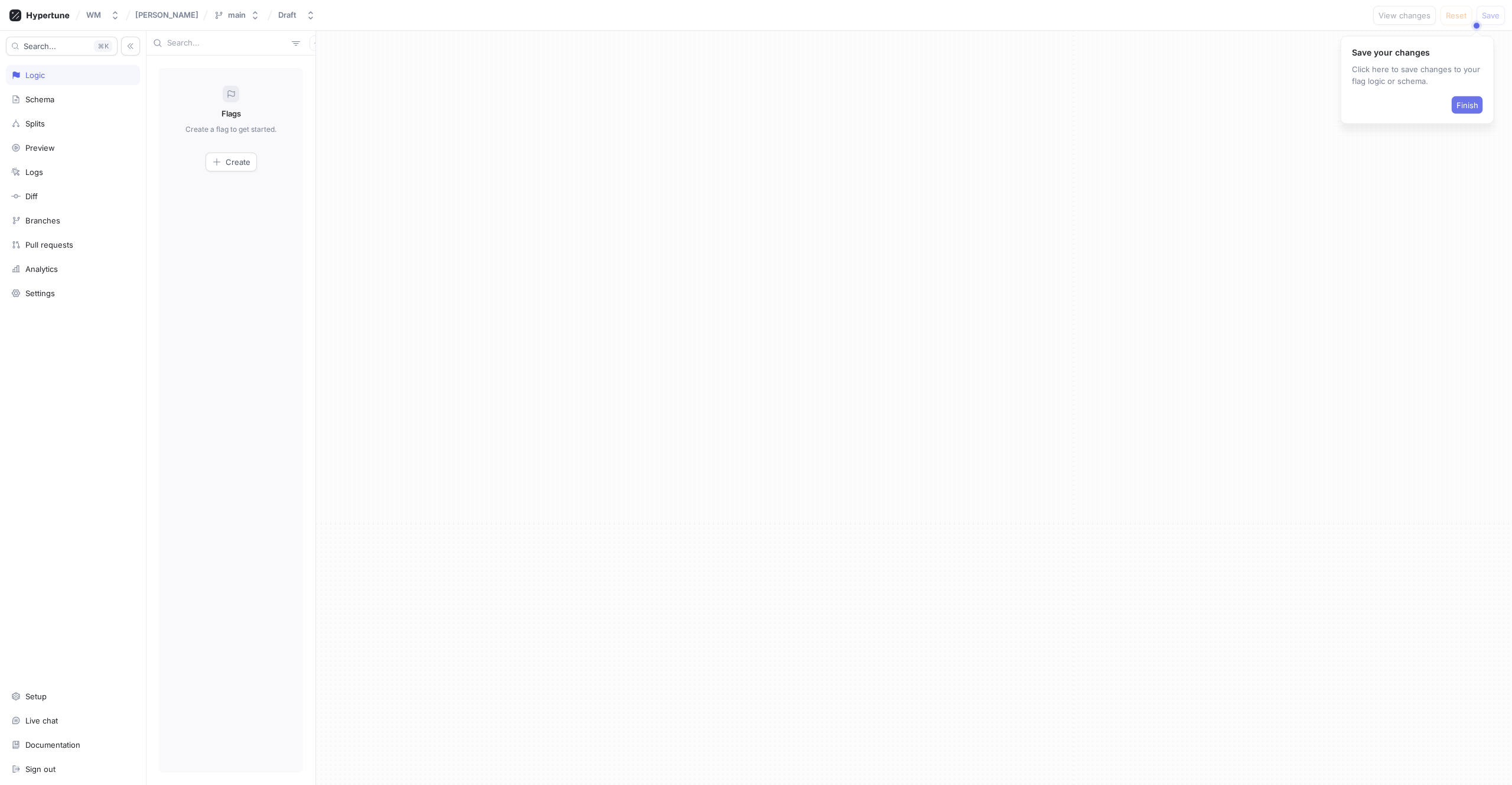
click at [1473, 110] on button "Finish" at bounding box center [1467, 105] width 31 height 18
click at [221, 159] on div "Create" at bounding box center [231, 162] width 39 height 9
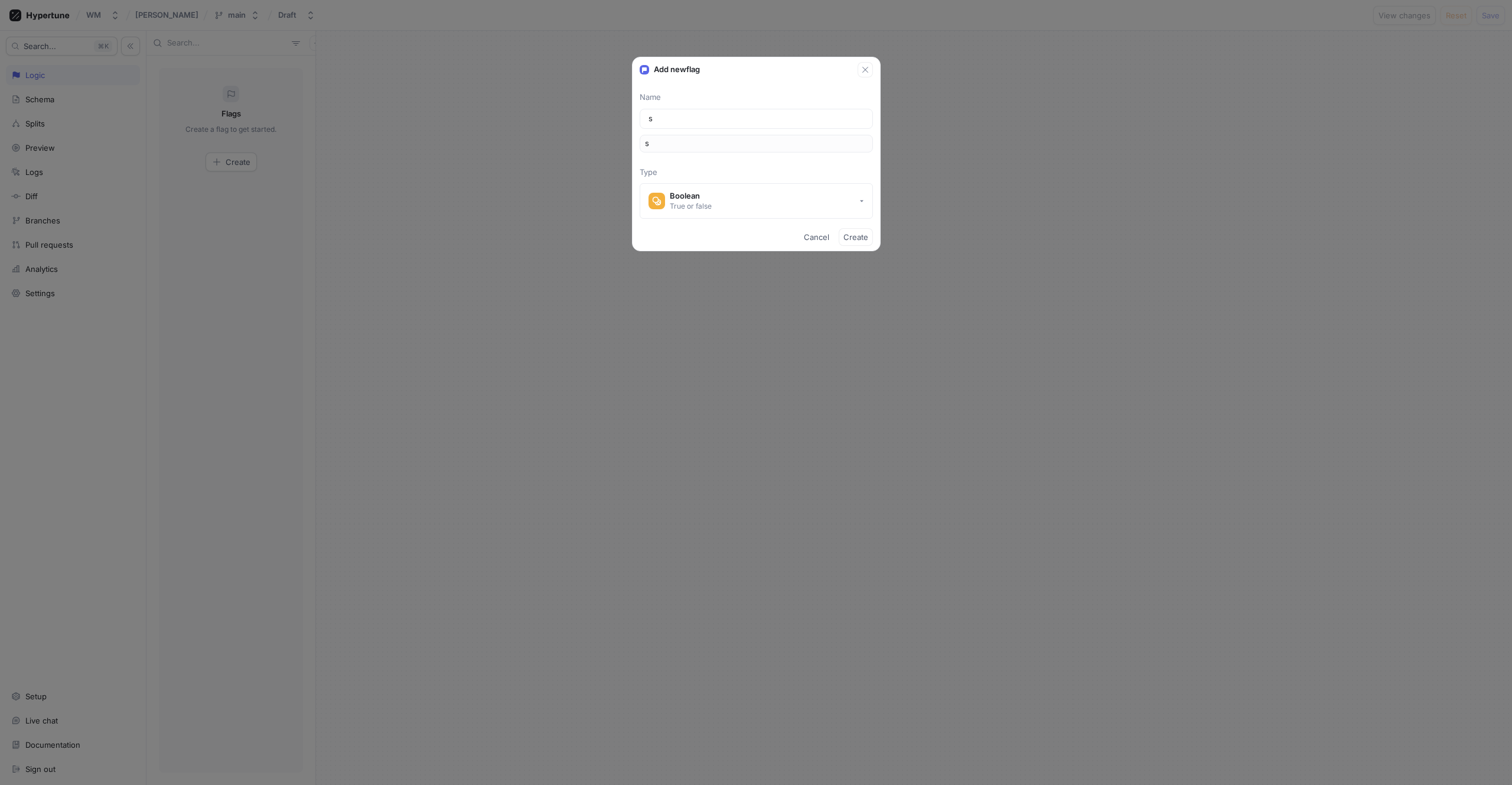
type input "sh"
type input "sho"
type input "show"
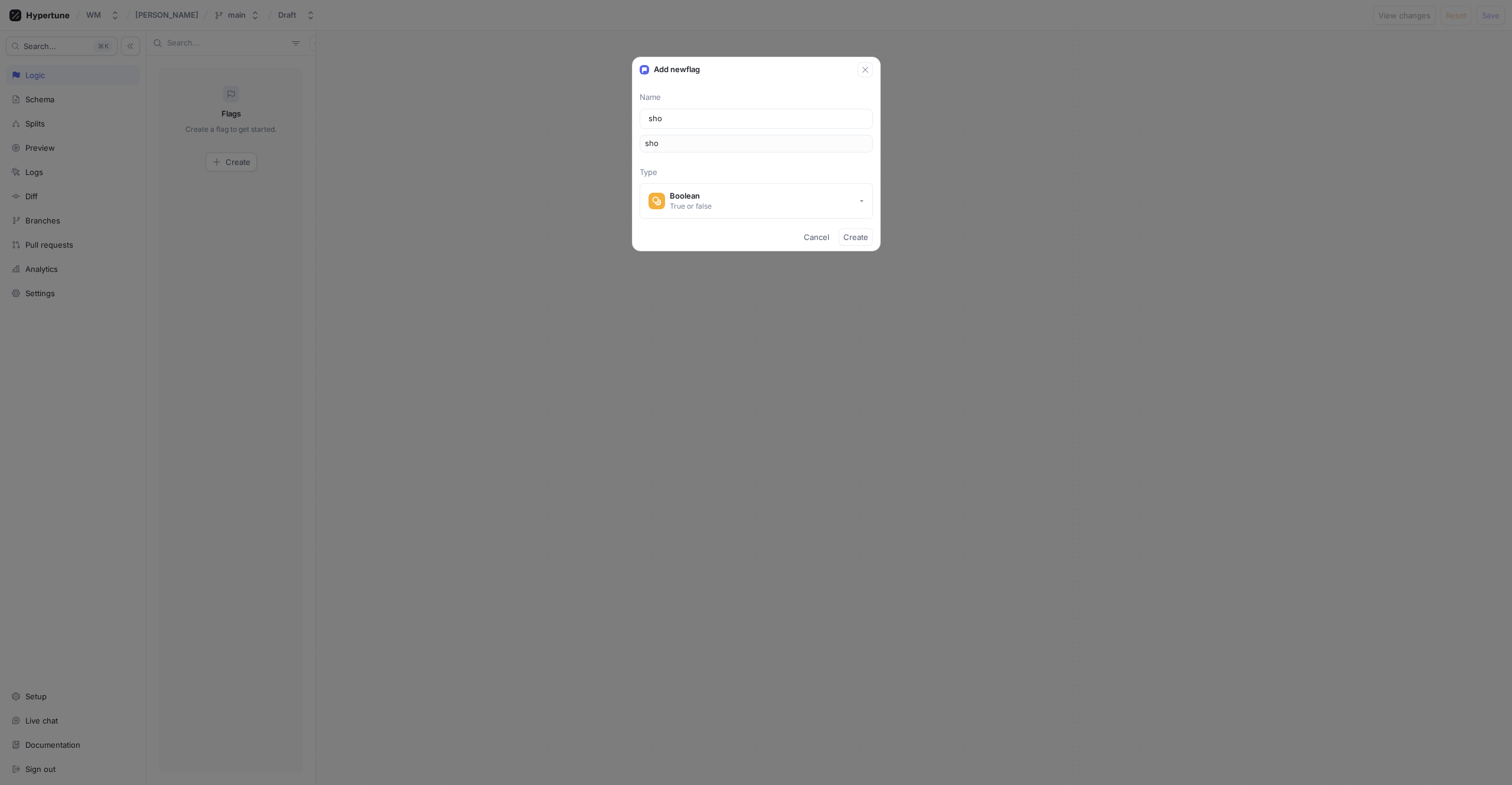
type input "show"
type input "S"
type input "s"
type input "Sh"
type input "sh"
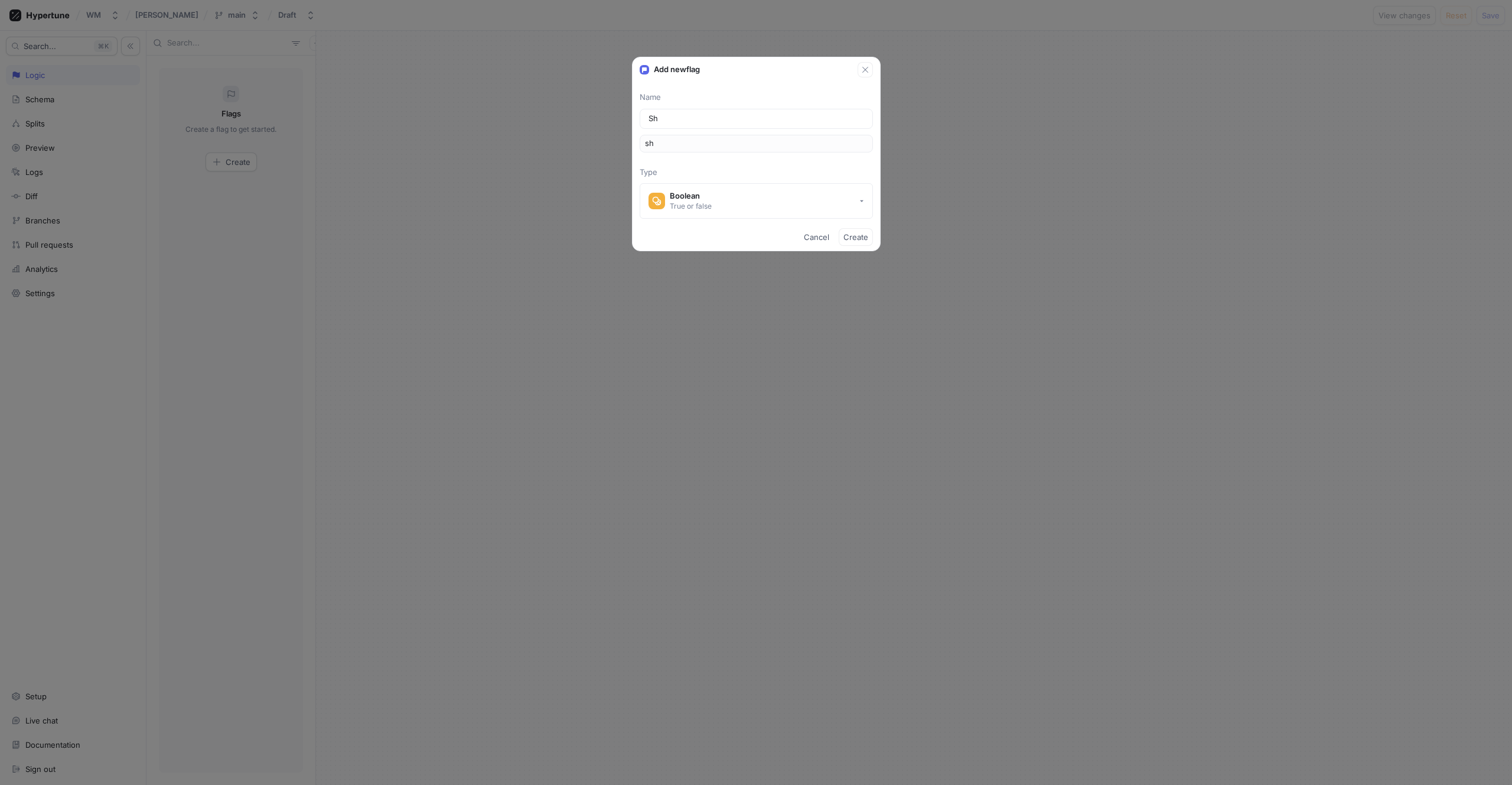
type input "Sho"
type input "sho"
type input "Show"
type input "show"
type input "Show D"
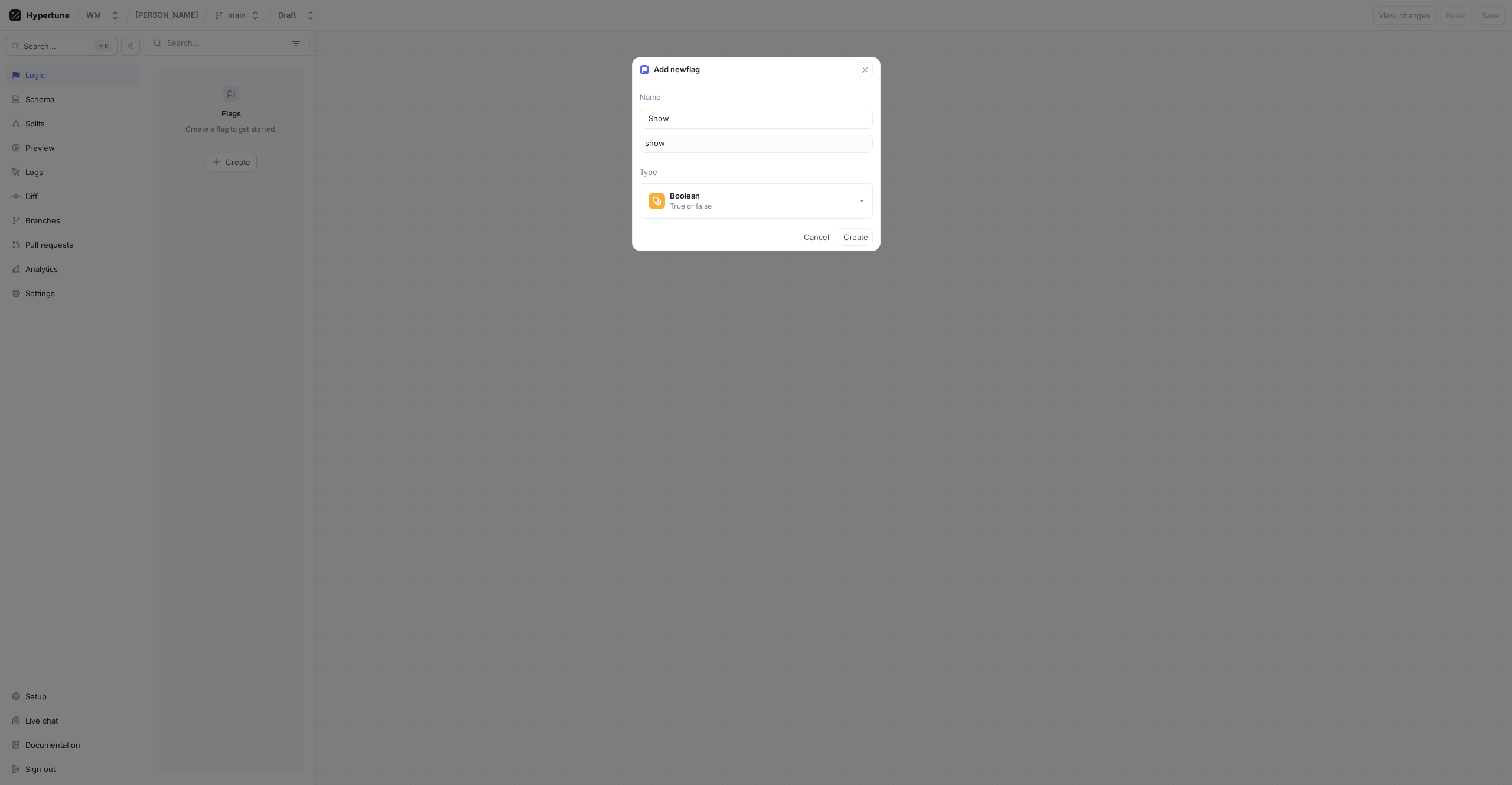
type input "showD"
type input "Show Da"
type input "showDa"
type input "Show Dar"
type input "showDar"
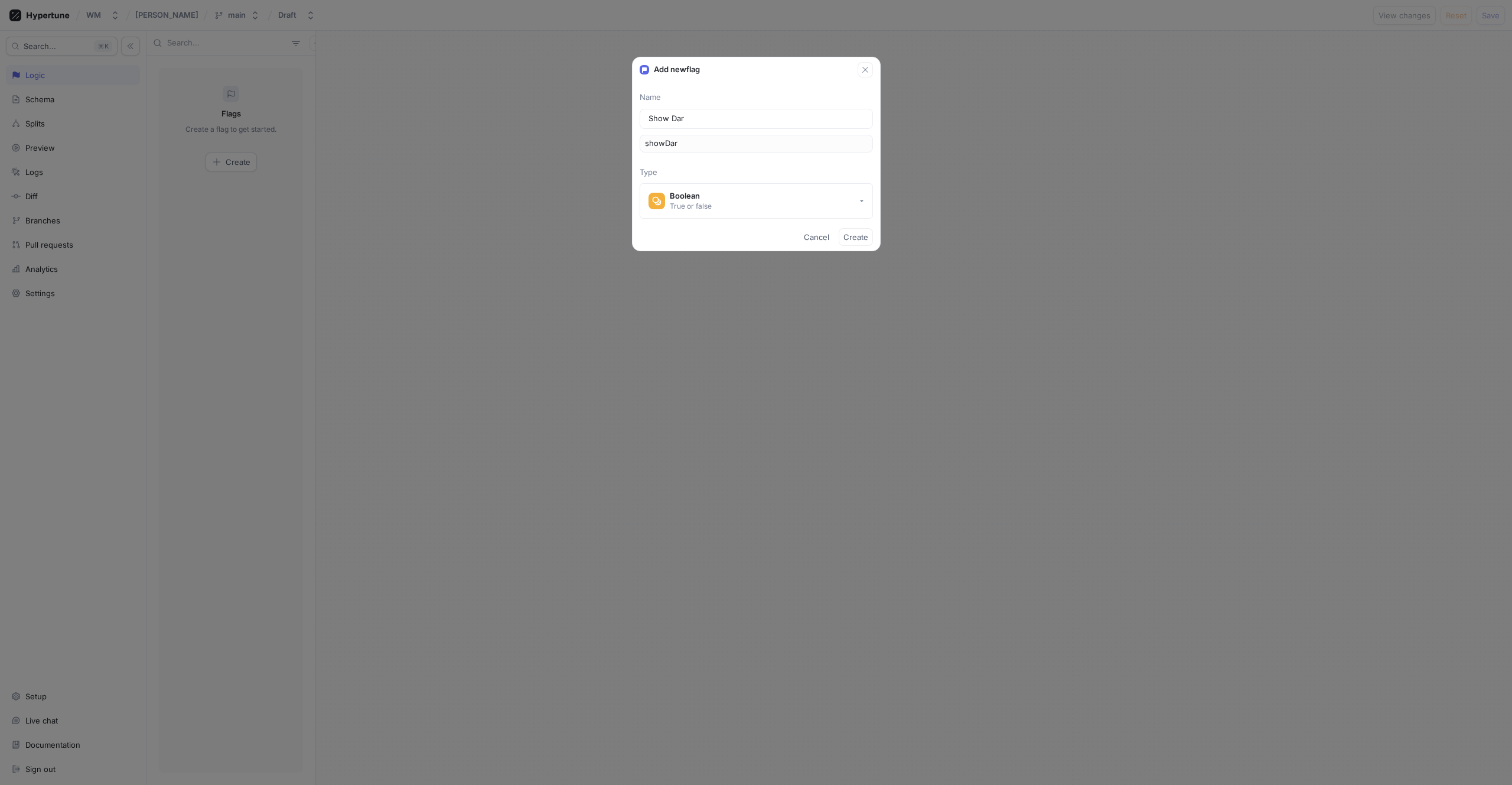
type input "Show Dark"
type input "showDark"
type input "Show Dark M"
type input "showDarkM"
type input "Show Dark Mo"
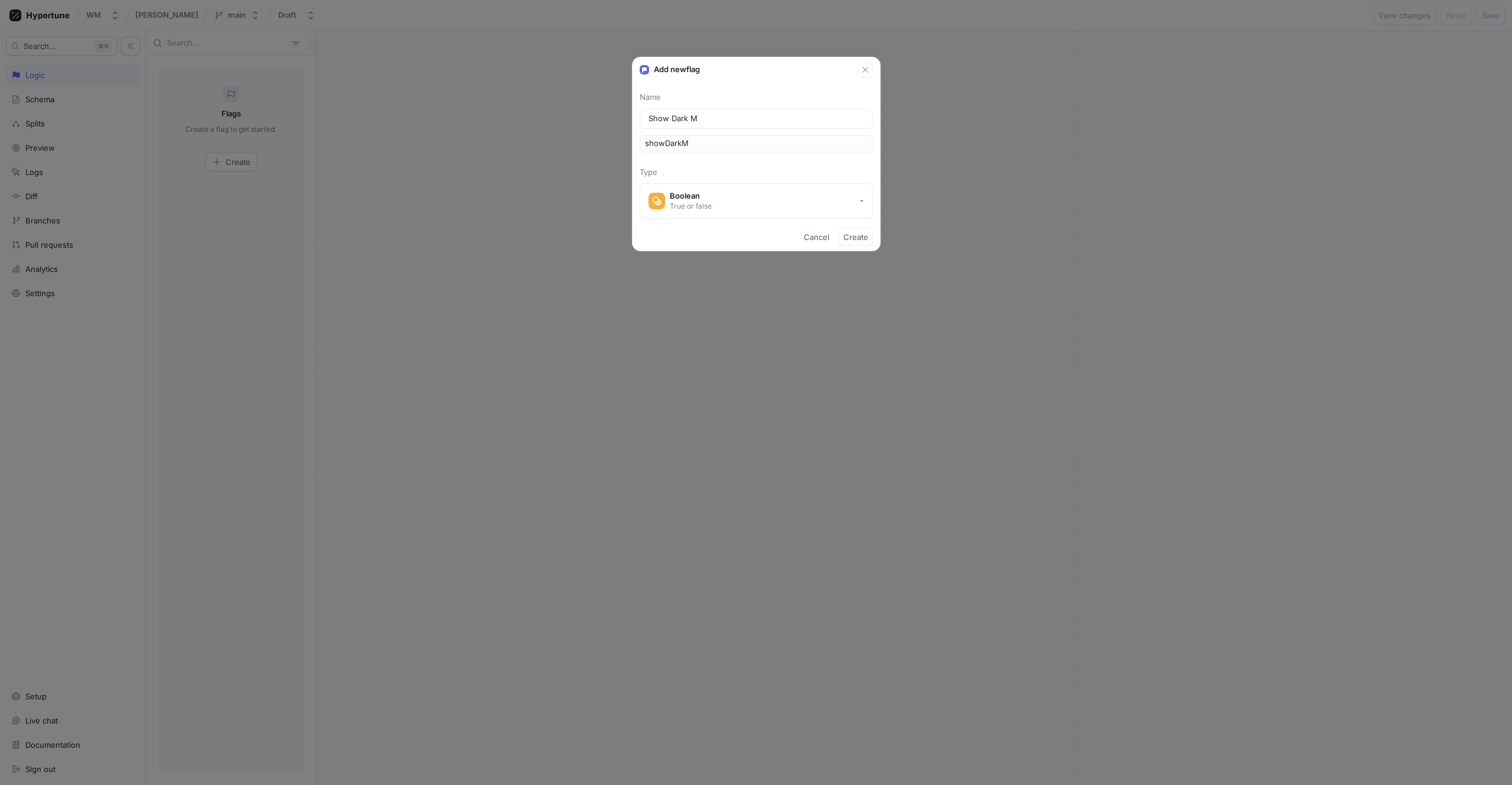
type input "showDarkMo"
type input "Show Dark Mod"
type input "showDarkMod"
type input "Show Dark Mode"
type input "showDarkMode"
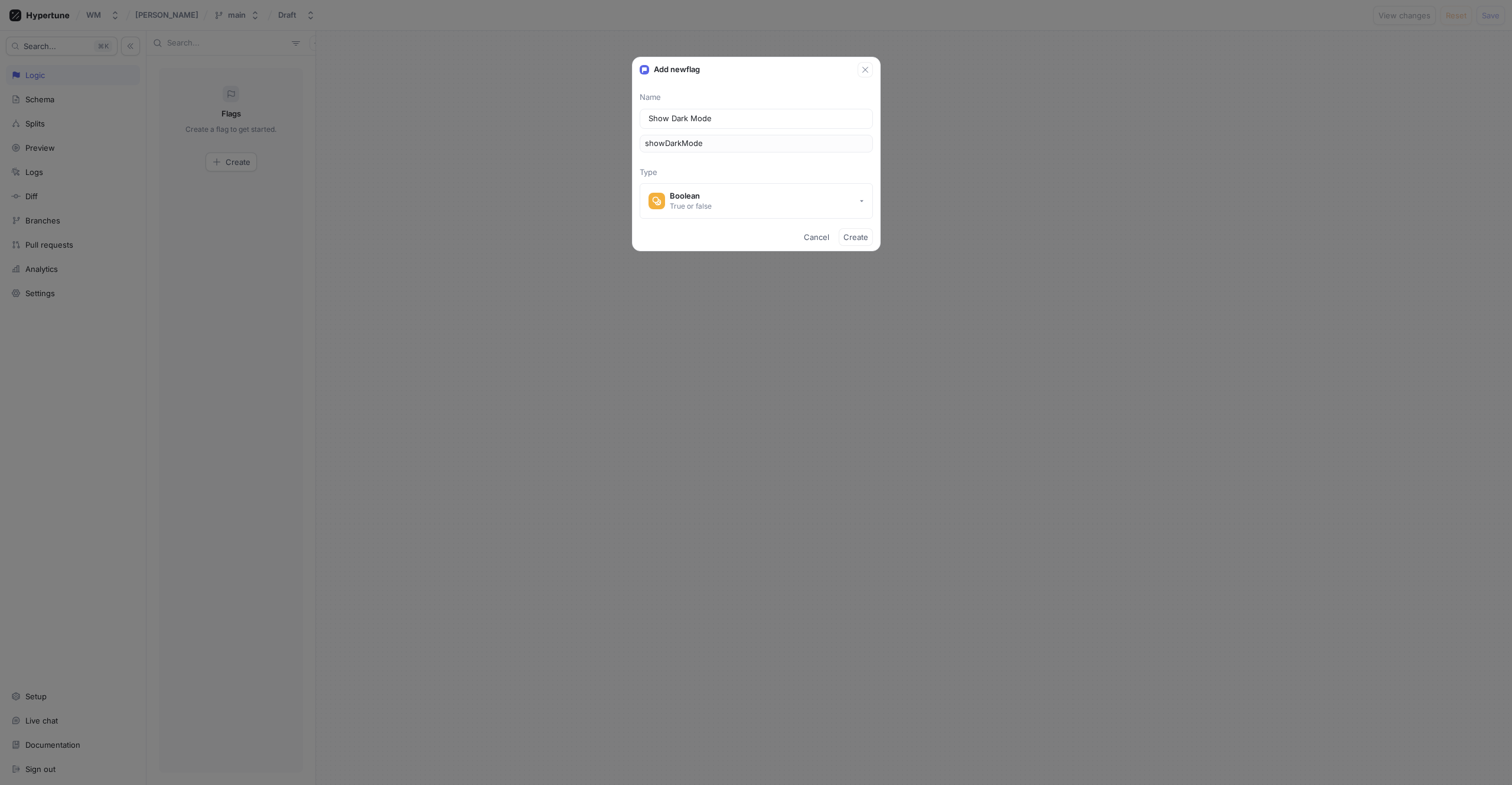
type input "Show Dark Mode T"
type input "showDarkModeT"
type input "Show Dark Mode To"
type input "showDarkModeTo"
type input "Show Dark Mode Tog"
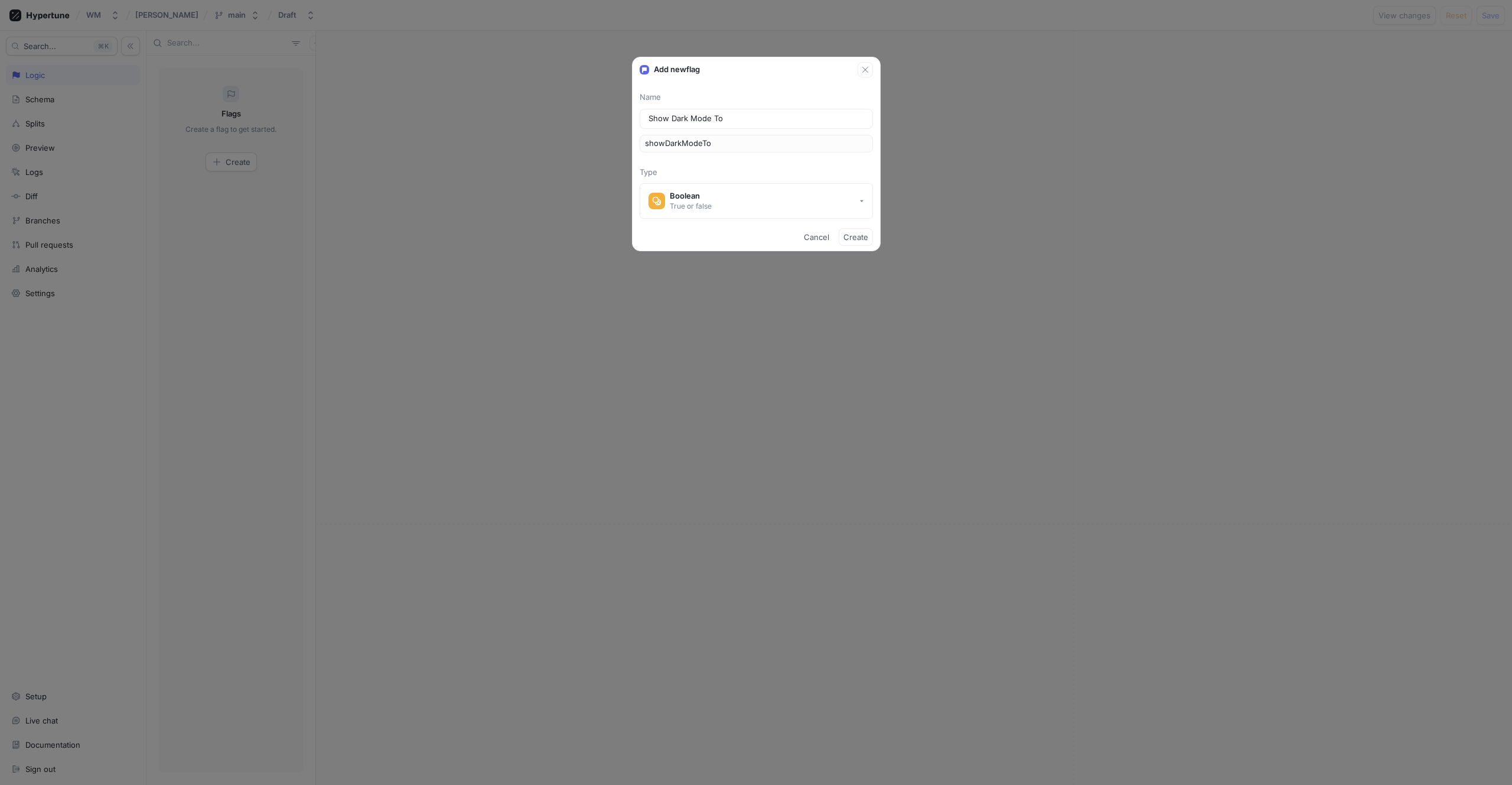
type input "showDarkModeTog"
type input "Show Dark Mode Togg"
type input "showDarkModeTogg"
type input "Show Dark Mode Toggl"
type input "showDarkModeToggl"
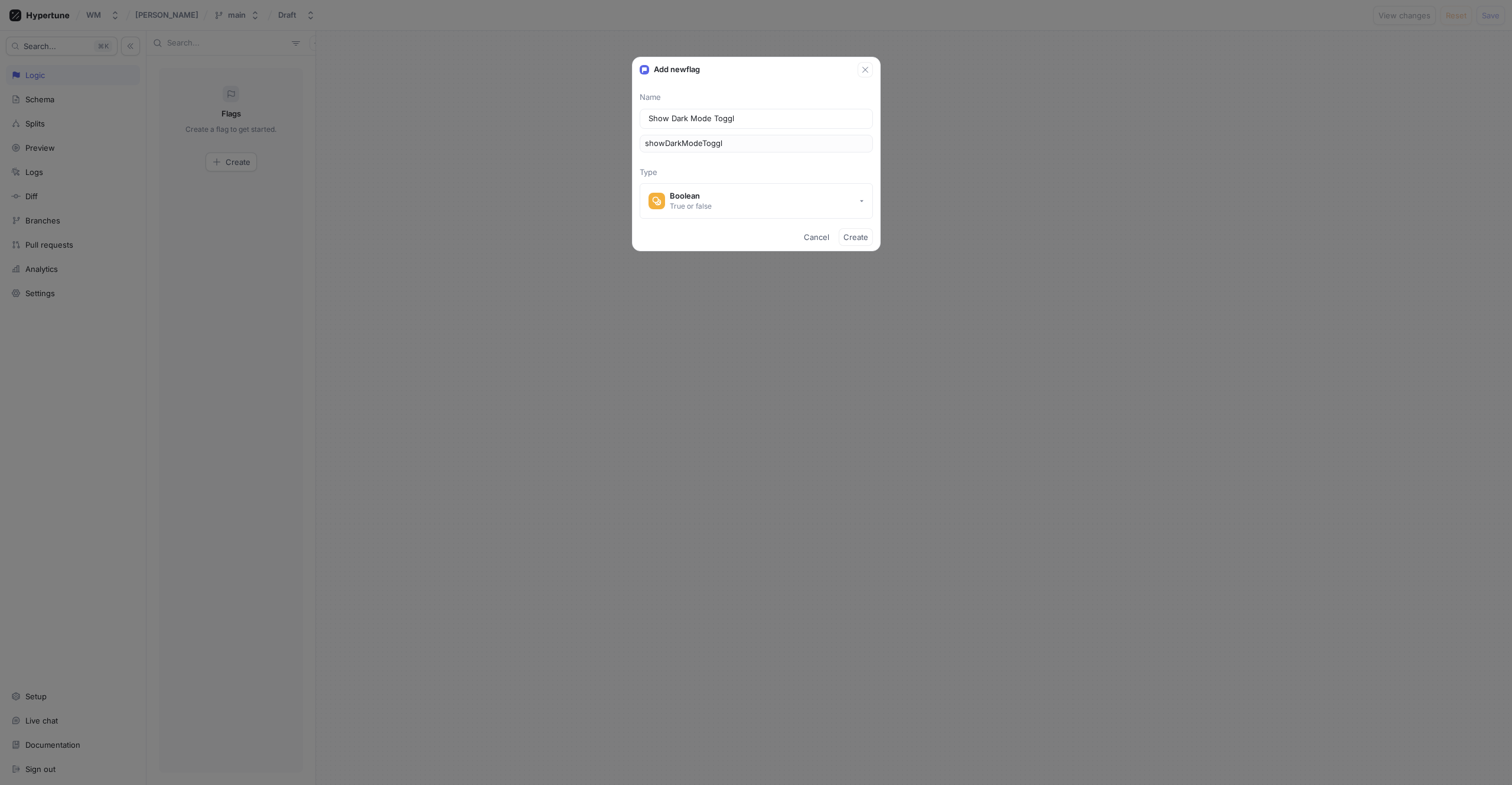
type input "Show Dark Mode Toggle"
type input "showDarkModeToggle"
type input "Show Dark Mode Toggle"
click at [847, 231] on button "Create" at bounding box center [855, 237] width 34 height 18
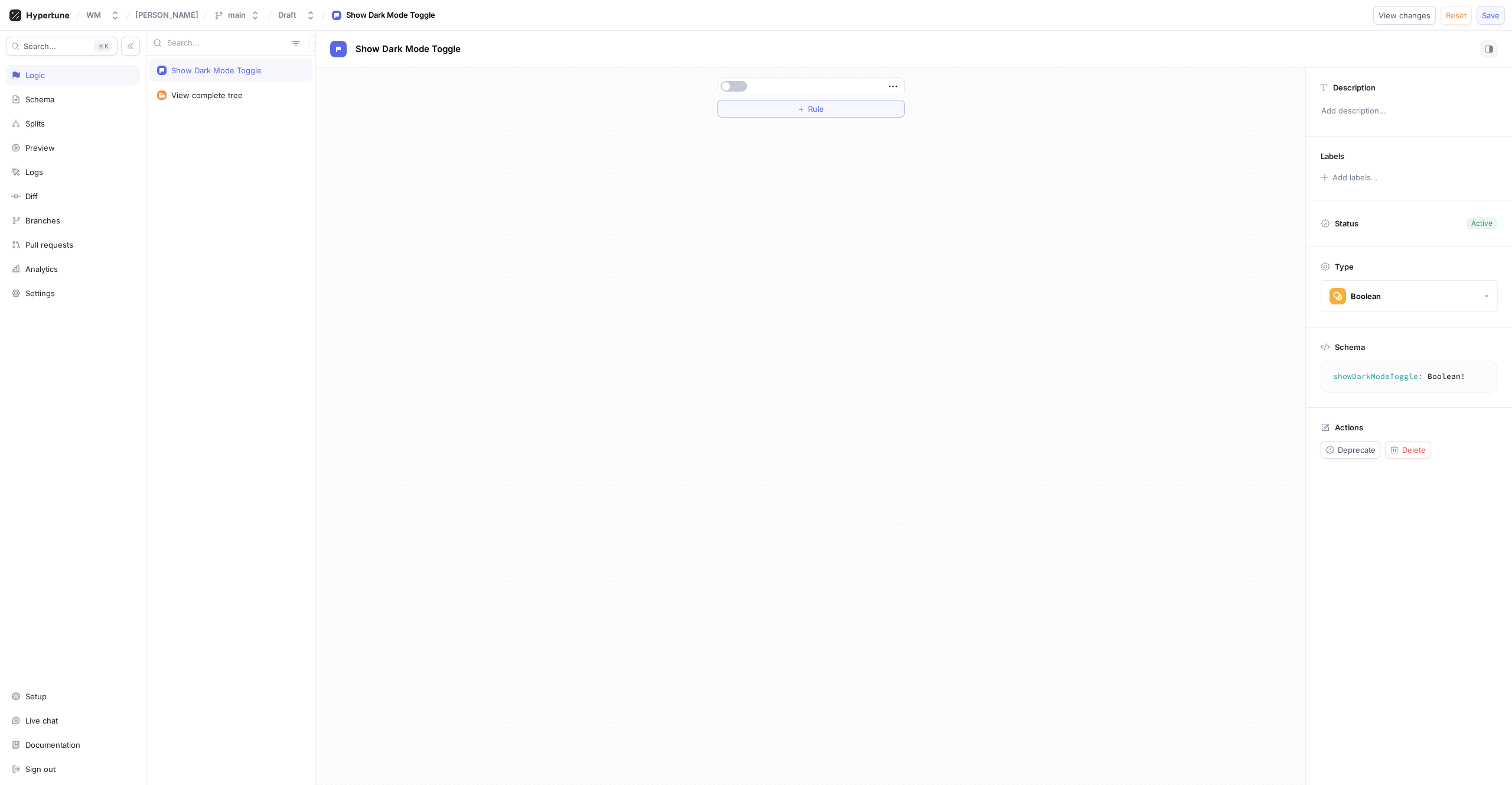
click at [1498, 6] on button "Save" at bounding box center [1491, 16] width 29 height 19
